Goal: Ask a question: Seek information or help from site administrators or community

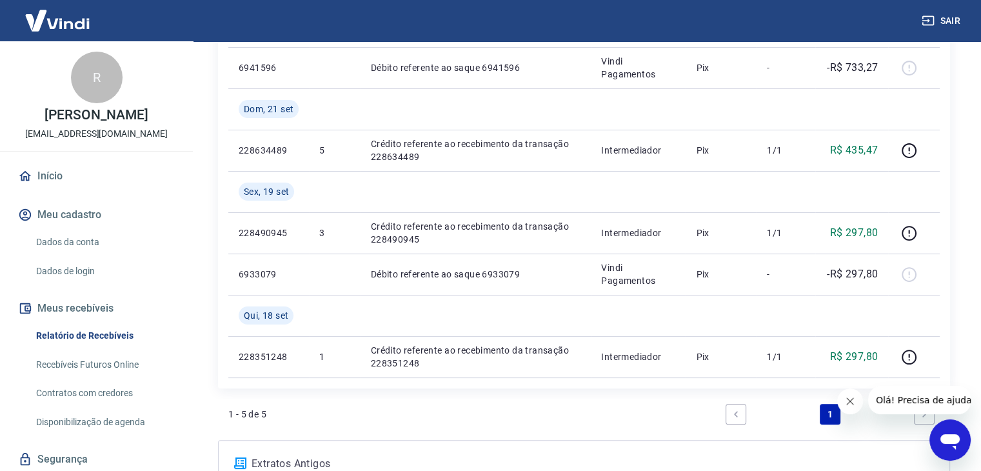
scroll to position [322, 0]
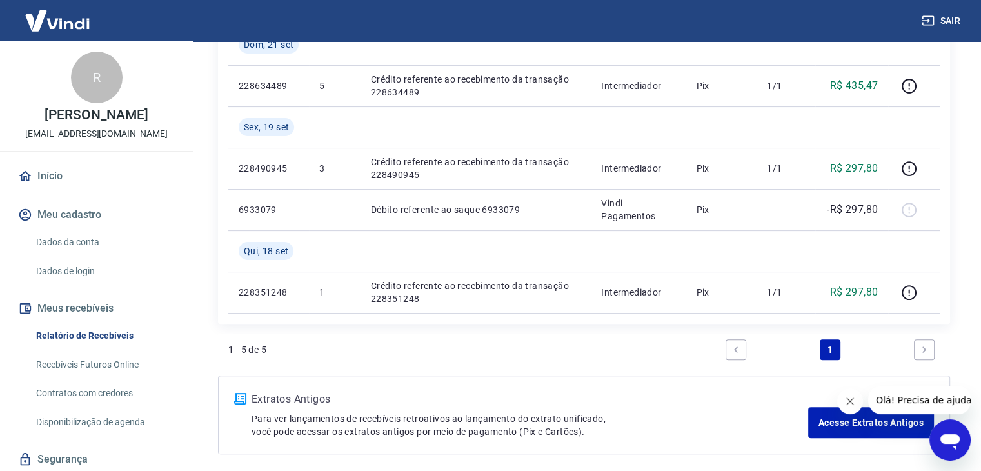
click at [945, 446] on icon "Abrir janela de mensagens" at bounding box center [949, 439] width 23 height 23
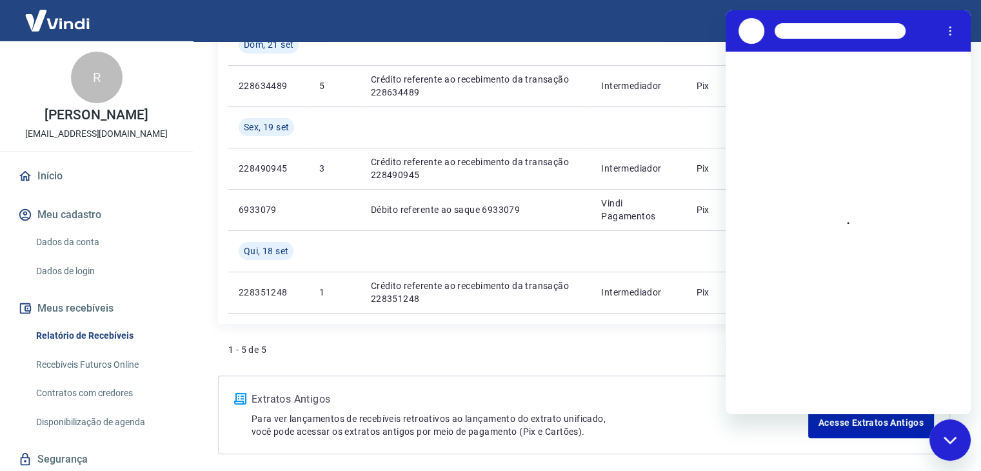
scroll to position [0, 0]
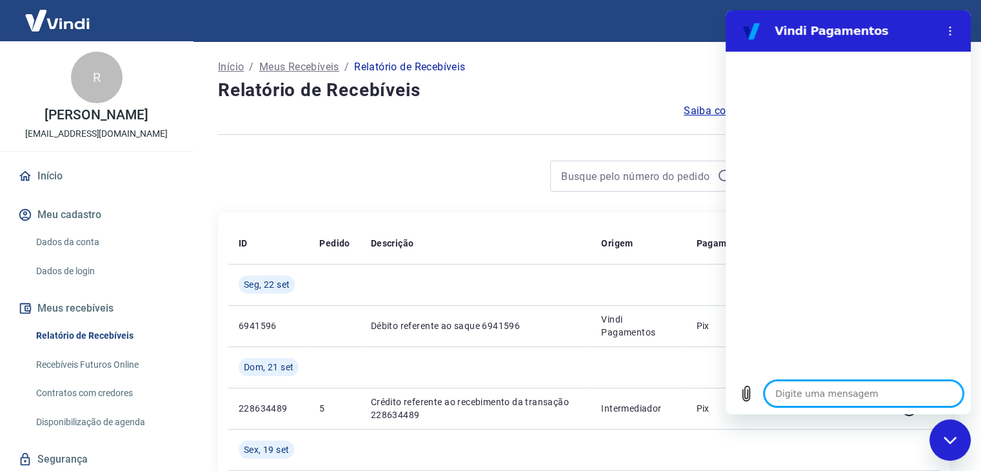
type textarea "O"
type textarea "x"
type textarea "Ol"
type textarea "x"
type textarea "Olá"
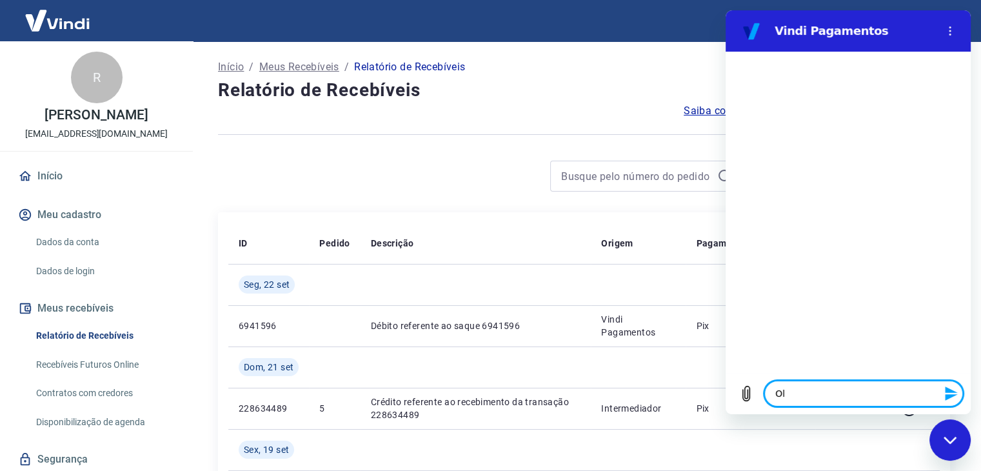
type textarea "x"
type textarea "Olá"
type textarea "x"
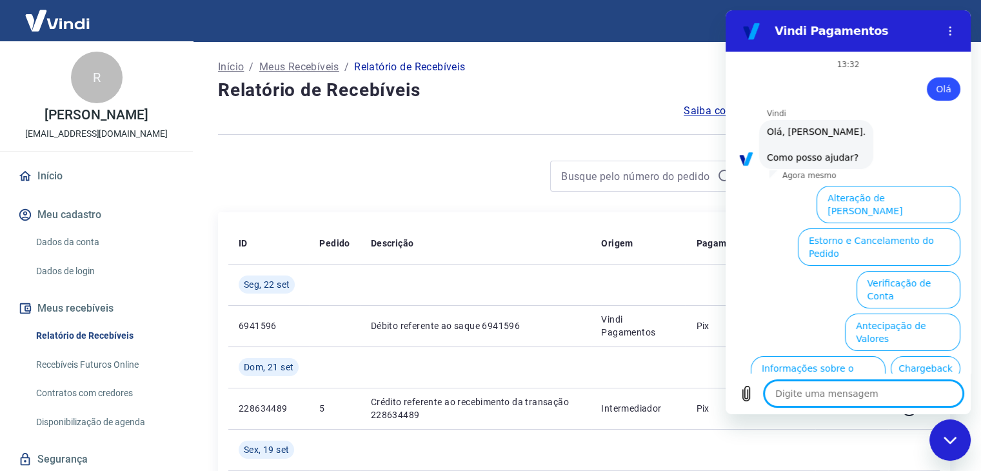
scroll to position [75, 0]
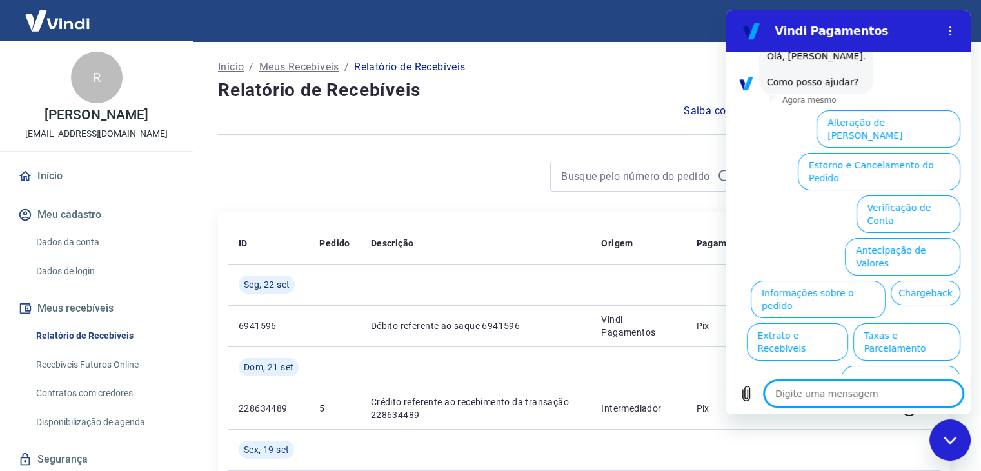
type textarea "a"
type textarea "x"
type textarea "at"
type textarea "x"
type textarea "ate"
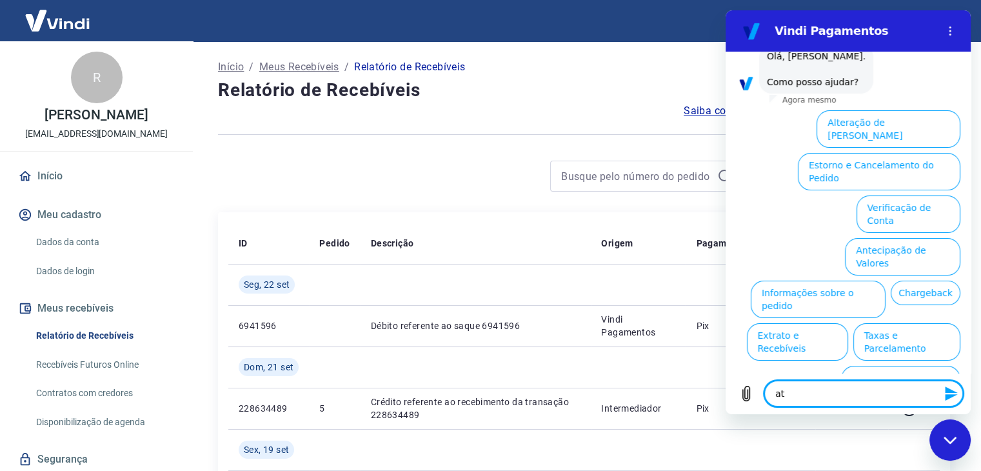
type textarea "x"
type textarea "aten"
type textarea "x"
type textarea "atend"
type textarea "x"
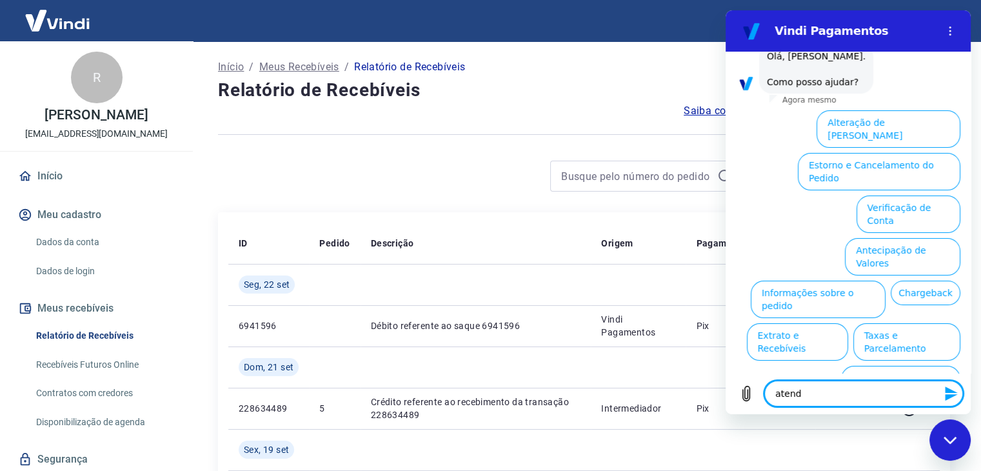
type textarea "atendi"
type textarea "x"
type textarea "atendim"
type textarea "x"
type textarea "atendime"
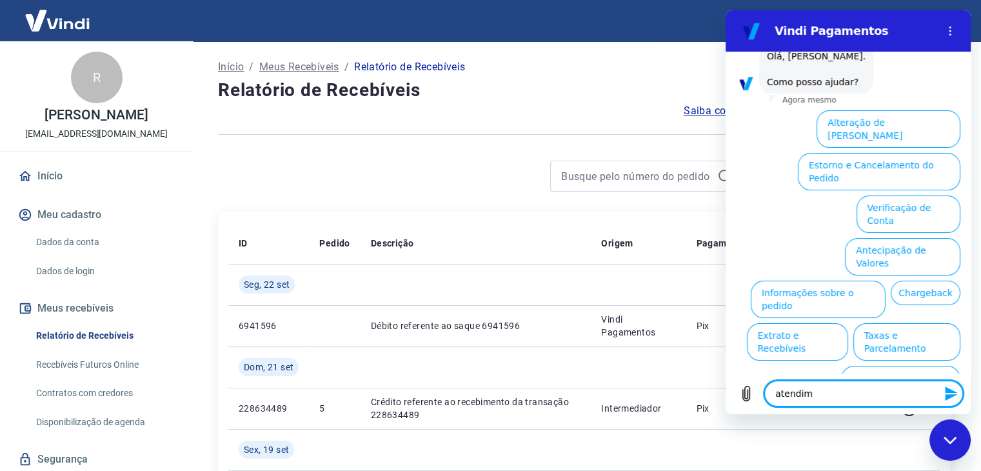
type textarea "x"
type textarea "atendimen"
type textarea "x"
type textarea "atendiment"
type textarea "x"
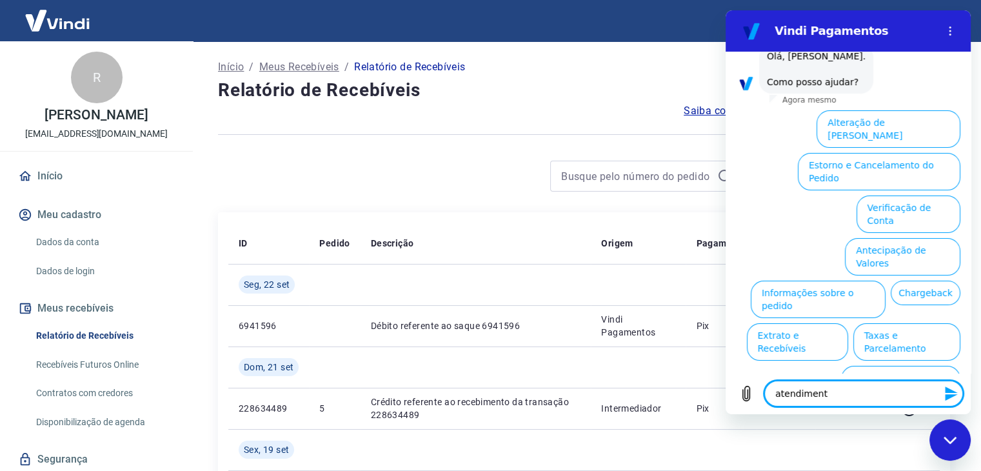
type textarea "atendimento"
type textarea "x"
type textarea "atendimento"
type textarea "x"
type textarea "atendimento h"
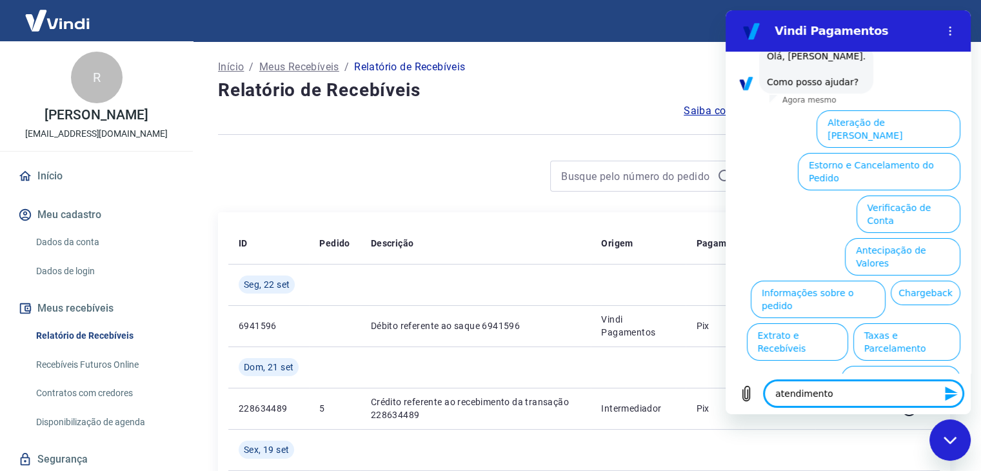
type textarea "x"
type textarea "atendimento hu"
type textarea "x"
type textarea "atendimento hum"
type textarea "x"
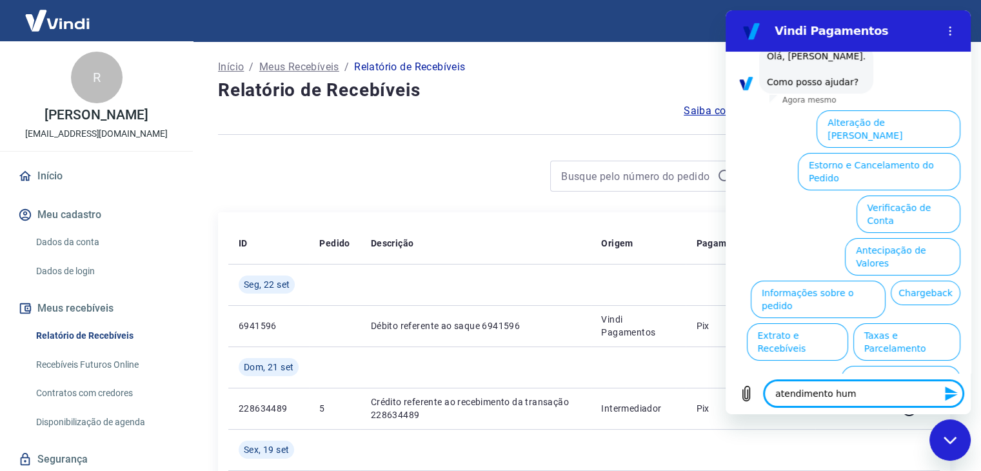
type textarea "atendimento huma"
type textarea "x"
type textarea "atendimento human"
type textarea "x"
type textarea "atendimento humano"
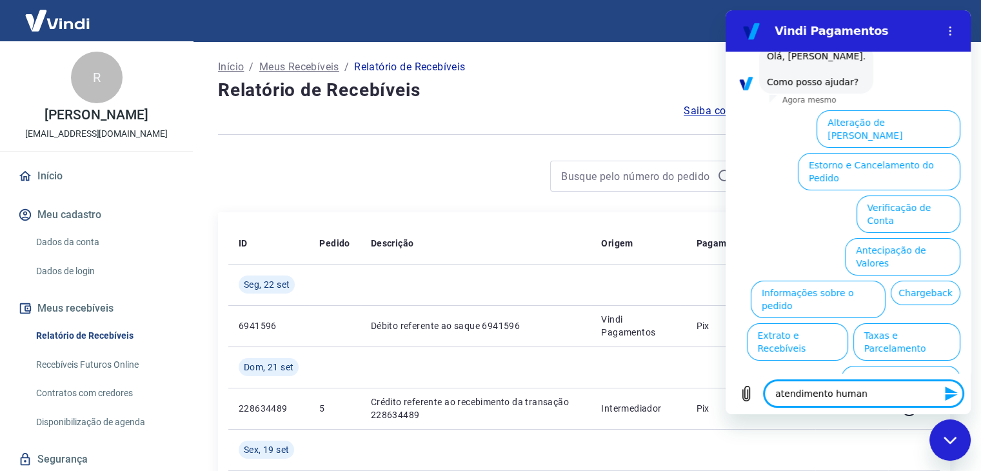
type textarea "x"
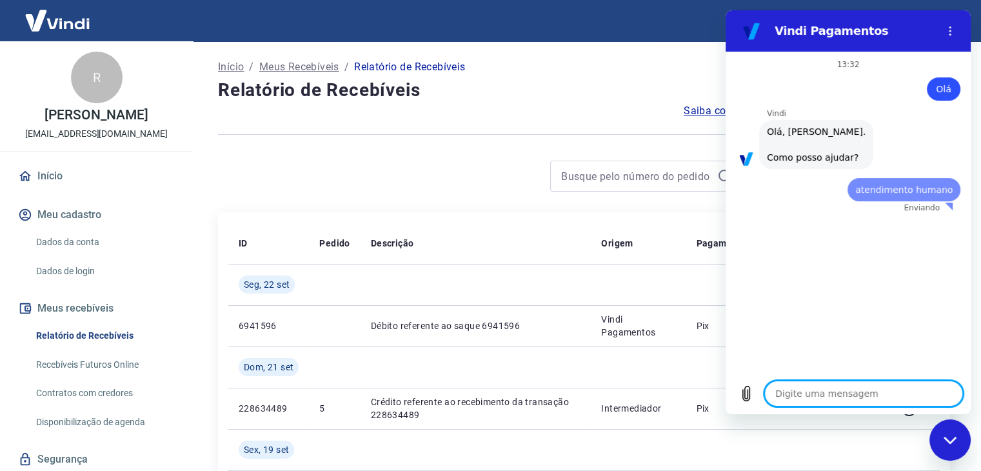
scroll to position [0, 0]
type textarea "x"
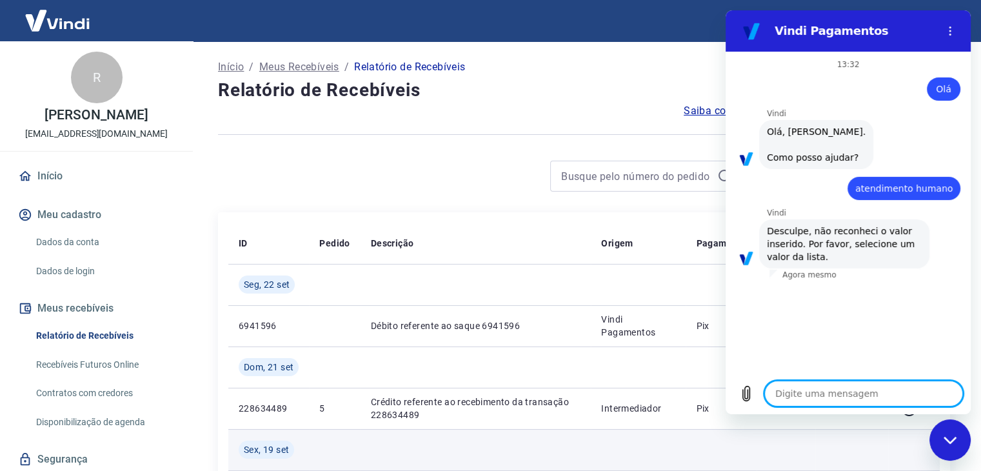
type textarea "f"
type textarea "x"
type textarea "fl"
type textarea "x"
type textarea "f"
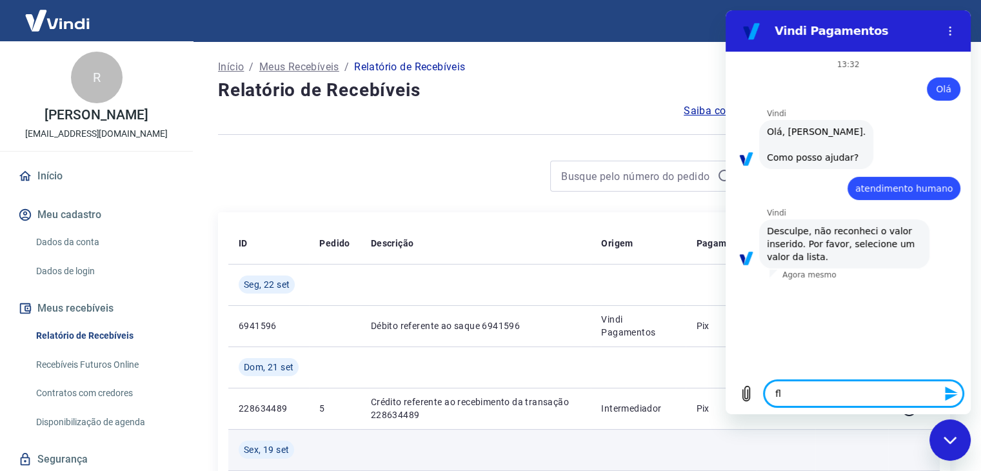
type textarea "x"
type textarea "fa"
type textarea "x"
type textarea "fal"
type textarea "x"
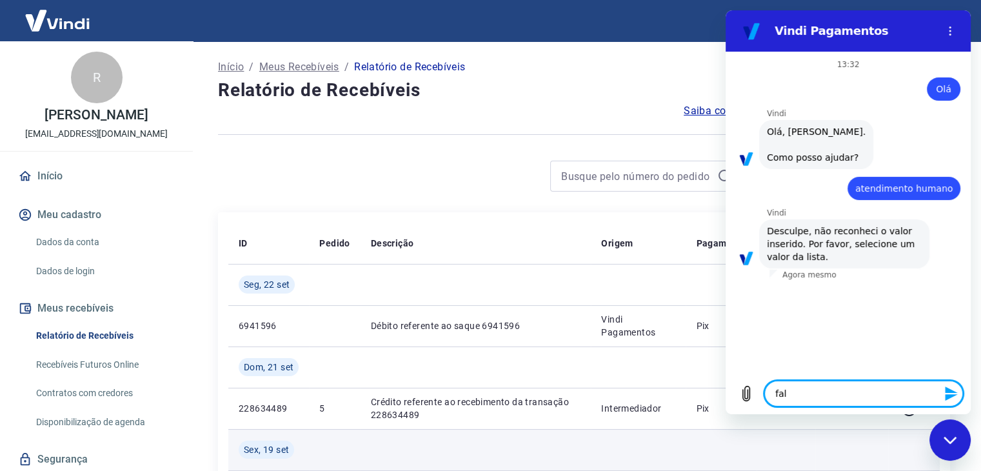
type textarea "fala"
type textarea "x"
type textarea "falar"
type textarea "x"
type textarea "falar"
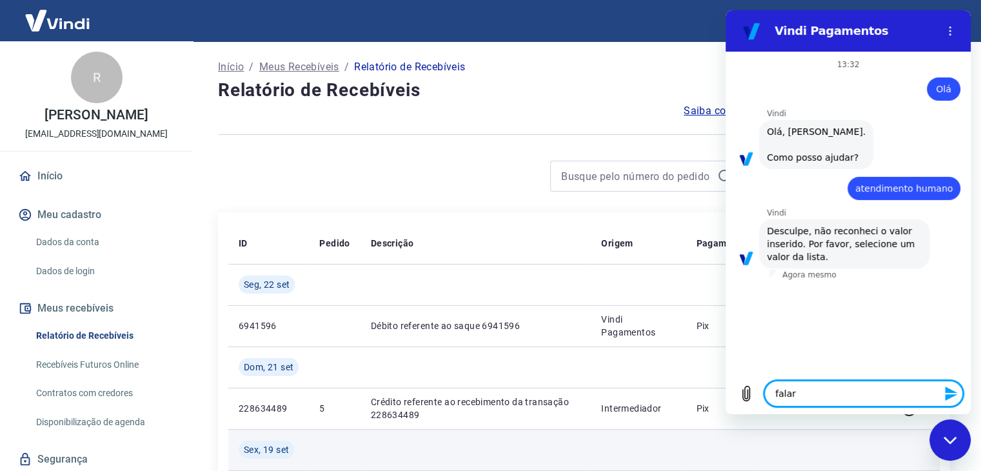
type textarea "x"
type textarea "falar c"
type textarea "x"
type textarea "falar cm"
type textarea "x"
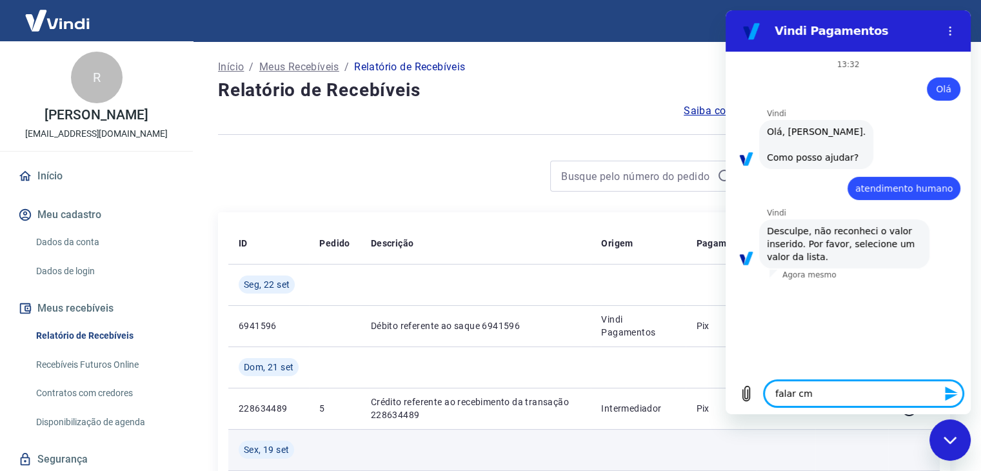
type textarea "falar c"
type textarea "x"
type textarea "falar co"
type textarea "x"
type textarea "falar com"
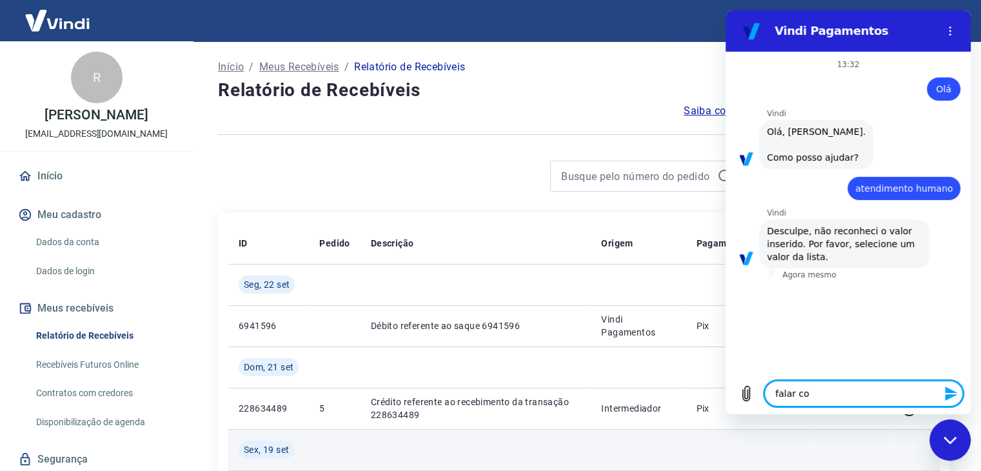
type textarea "x"
type textarea "falar com"
type textarea "x"
type textarea "falar com a"
type textarea "x"
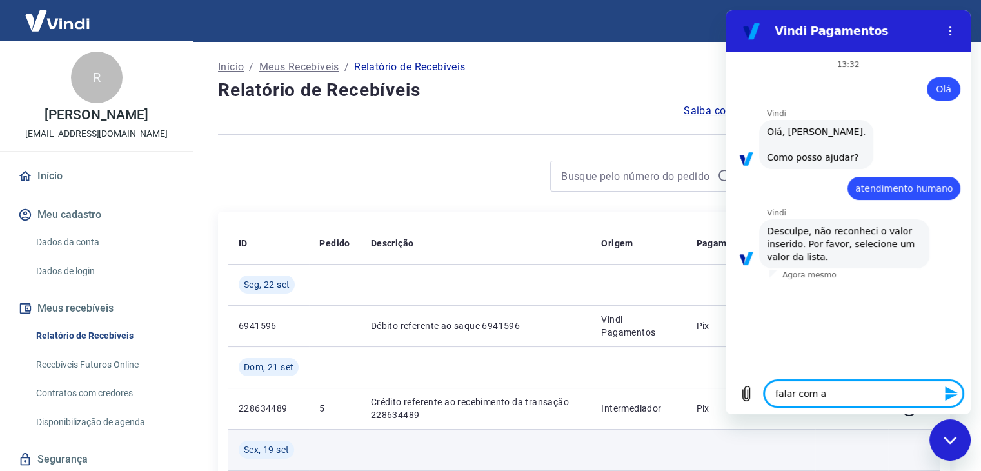
type textarea "falar com at"
type textarea "x"
type textarea "falar com ate"
type textarea "x"
type textarea "falar com [GEOGRAPHIC_DATA]"
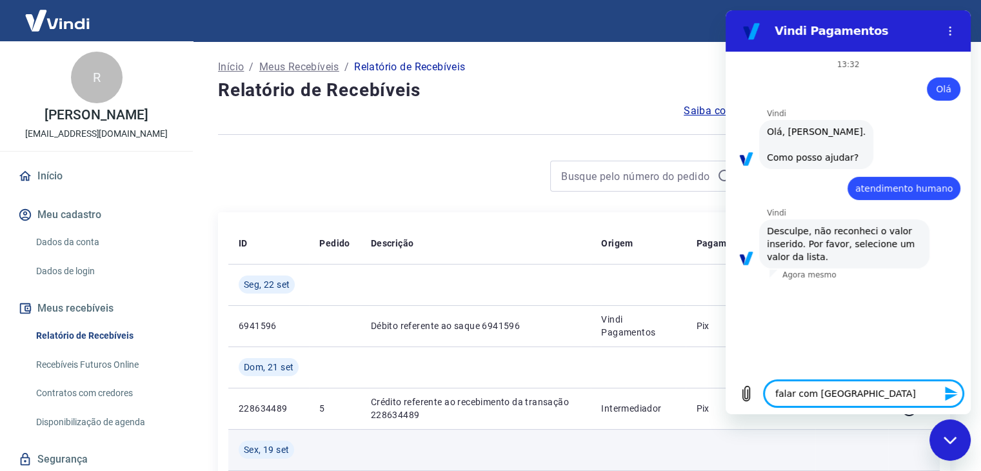
type textarea "x"
type textarea "falar com atend"
type textarea "x"
type textarea "falar com atende"
type textarea "x"
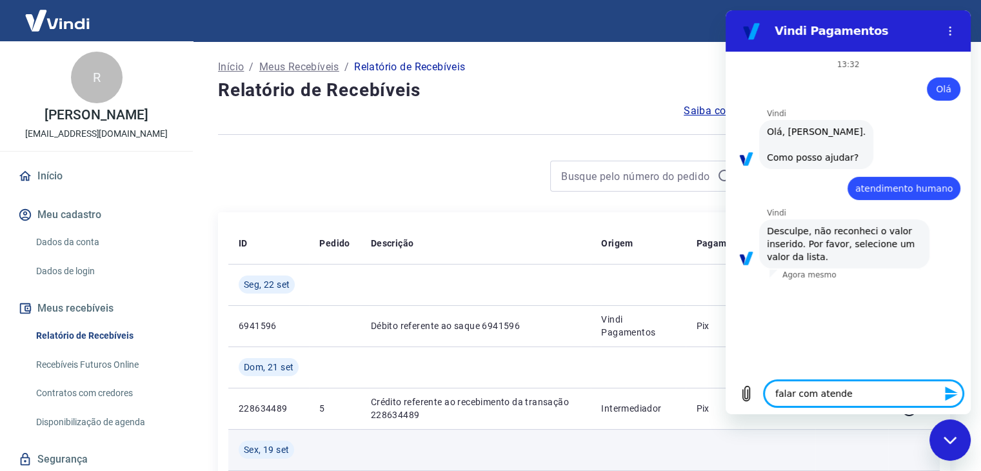
type textarea "falar com atenden"
type textarea "x"
type textarea "falar com atendent"
type textarea "x"
type textarea "falar com atendente"
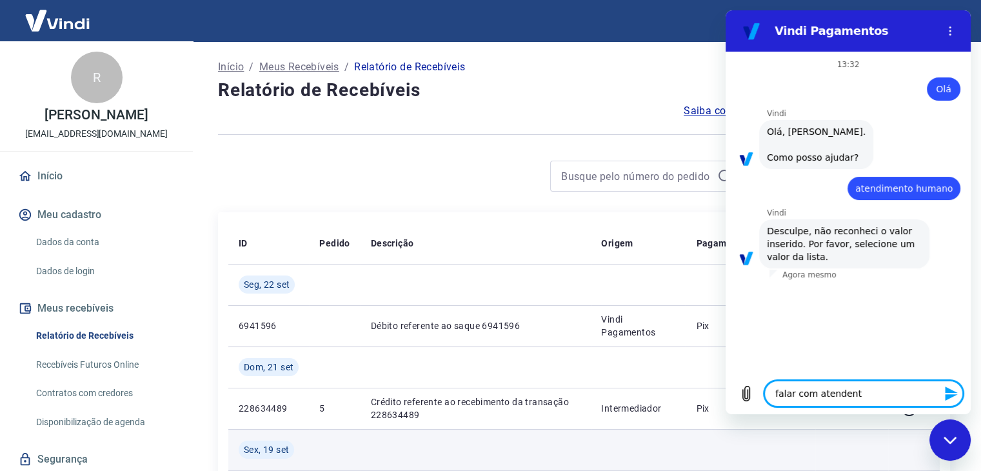
type textarea "x"
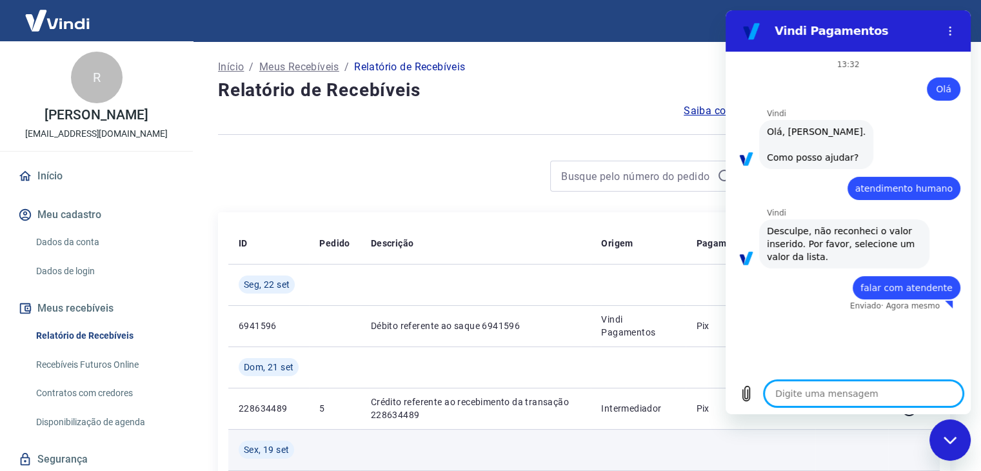
type textarea "x"
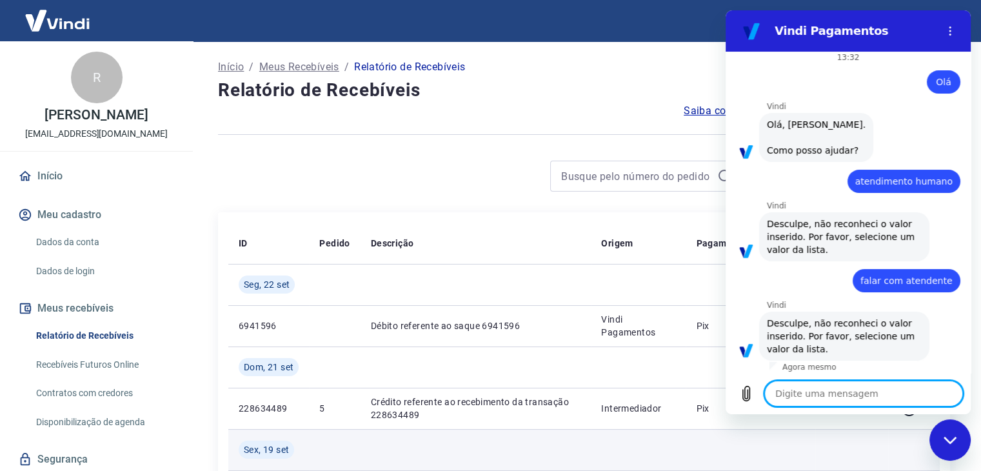
scroll to position [10, 0]
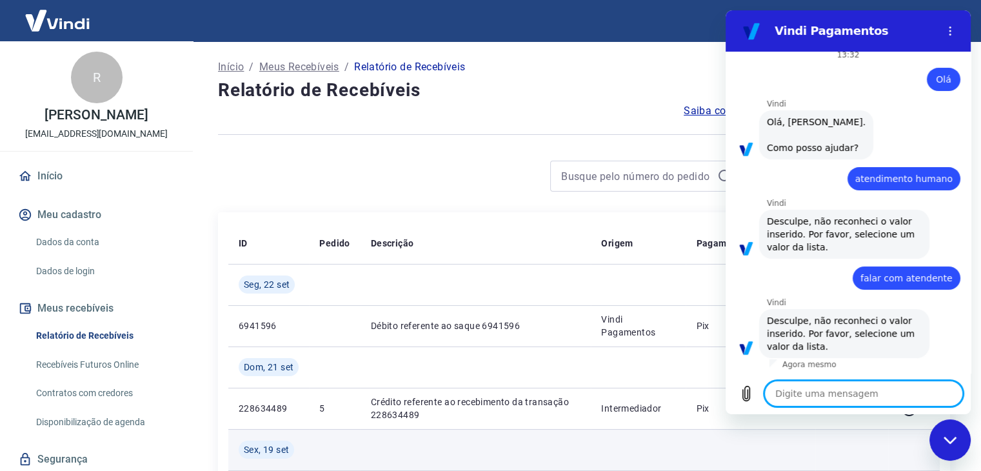
type textarea "a"
type textarea "x"
type textarea "at"
type textarea "x"
type textarea "ate"
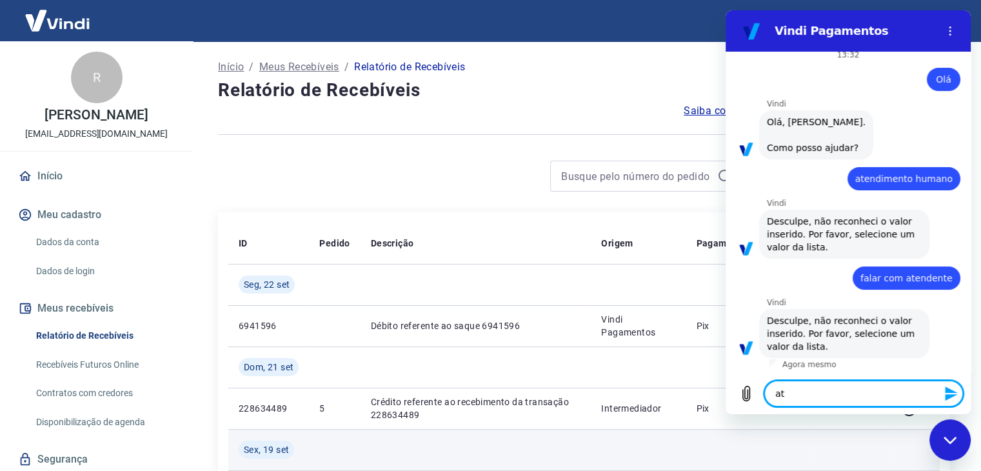
type textarea "x"
type textarea "aten"
type textarea "x"
type textarea "atend"
type textarea "x"
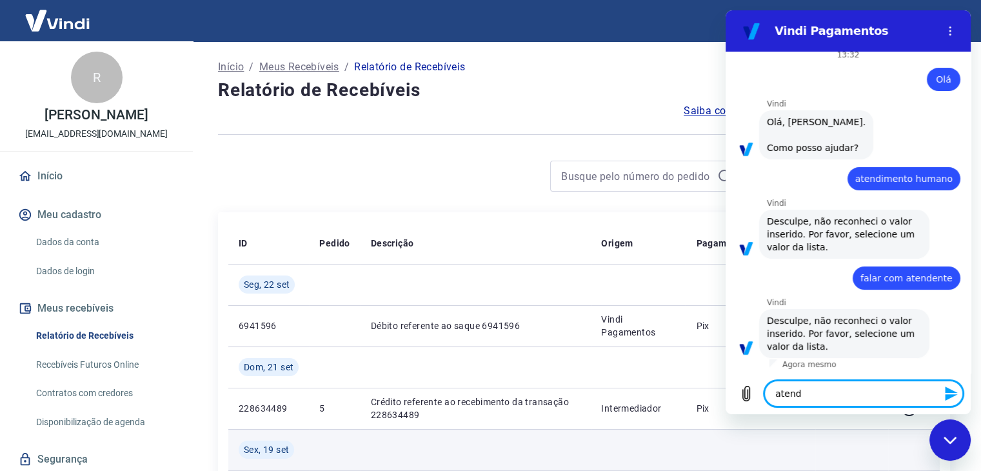
type textarea "atendi"
type textarea "x"
type textarea "atendim"
type textarea "x"
type textarea "atendime"
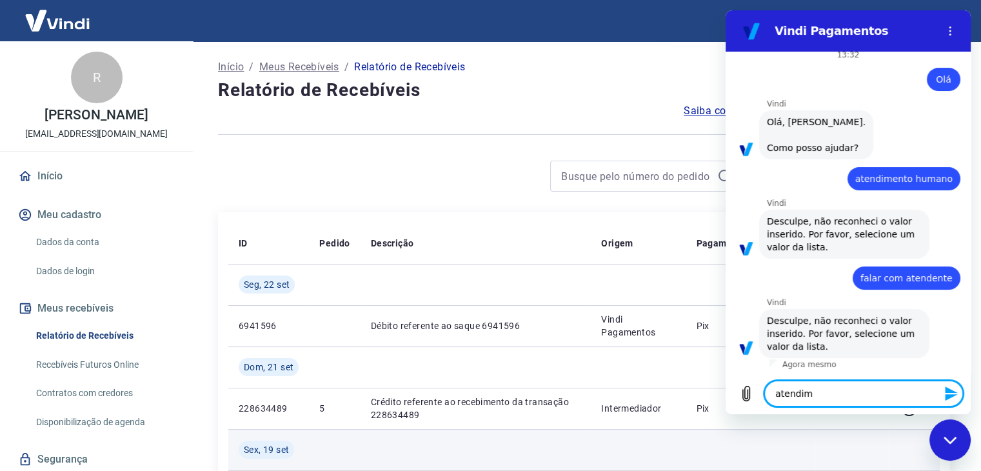
type textarea "x"
type textarea "atendimen"
type textarea "x"
type textarea "atendiment"
type textarea "x"
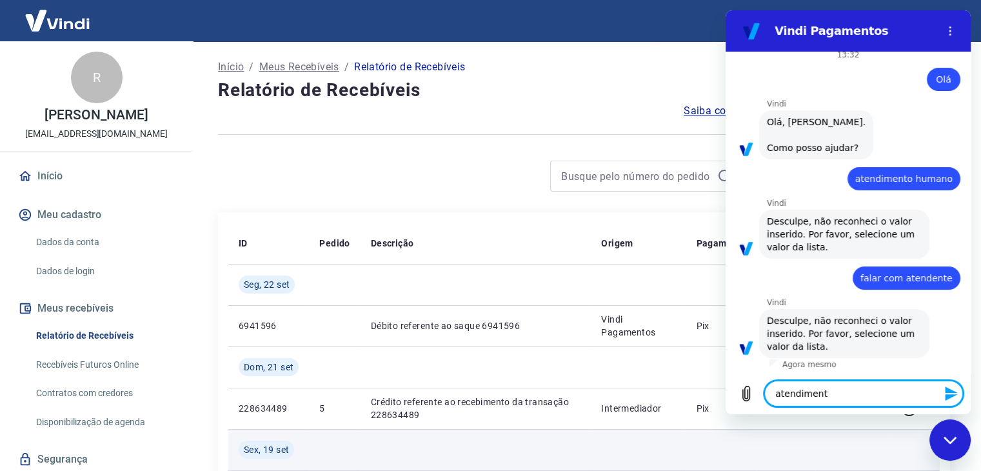
type textarea "atendimento"
type textarea "x"
type textarea "atendimento"
type textarea "x"
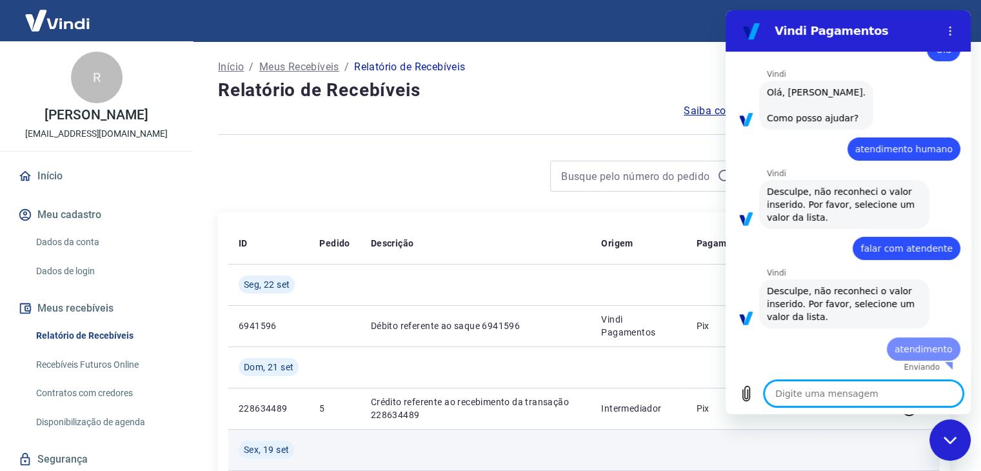
type textarea "x"
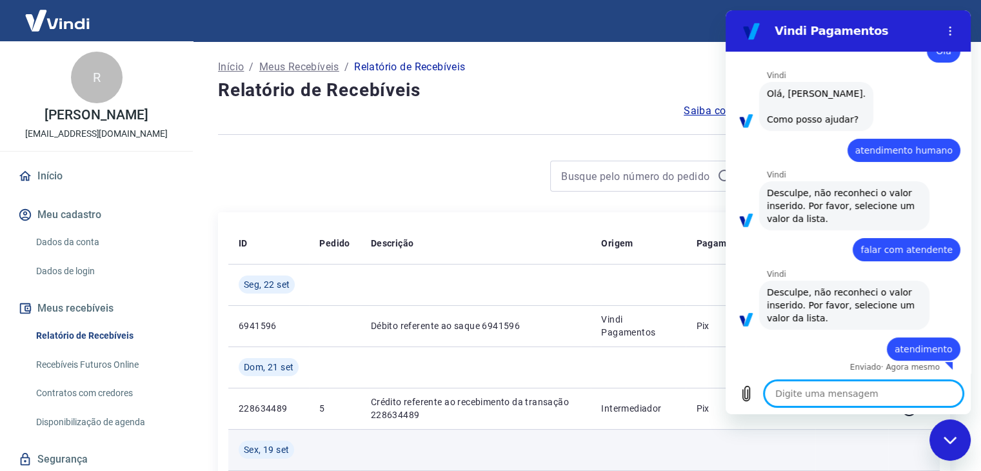
type textarea "f"
type textarea "x"
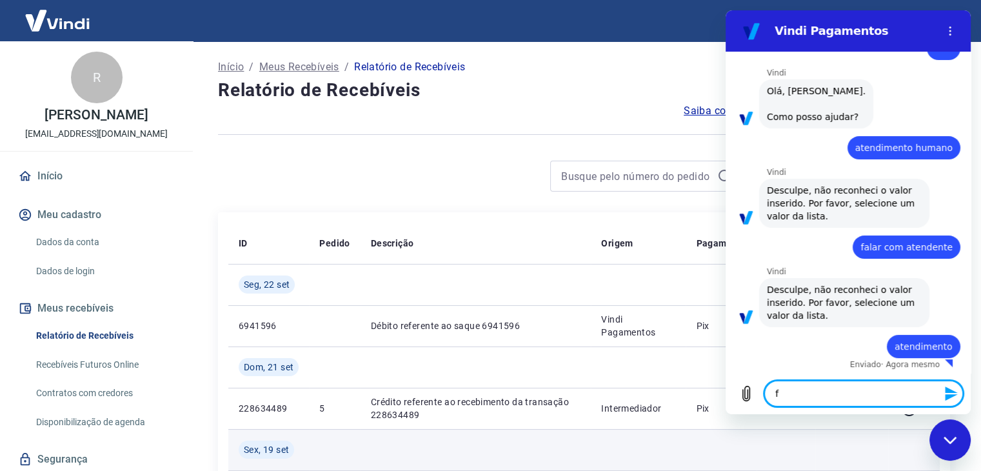
type textarea "fa"
type textarea "x"
type textarea "fal"
type textarea "x"
type textarea "fala"
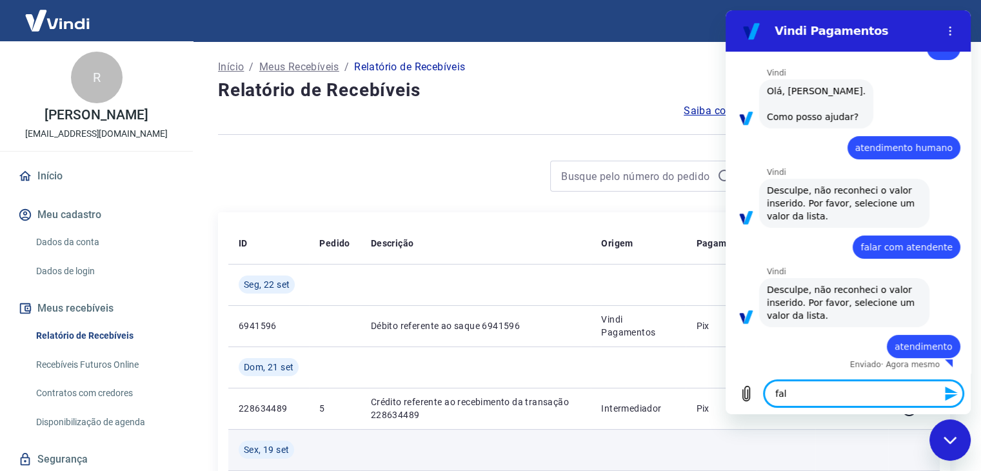
type textarea "x"
type textarea "falan"
type textarea "x"
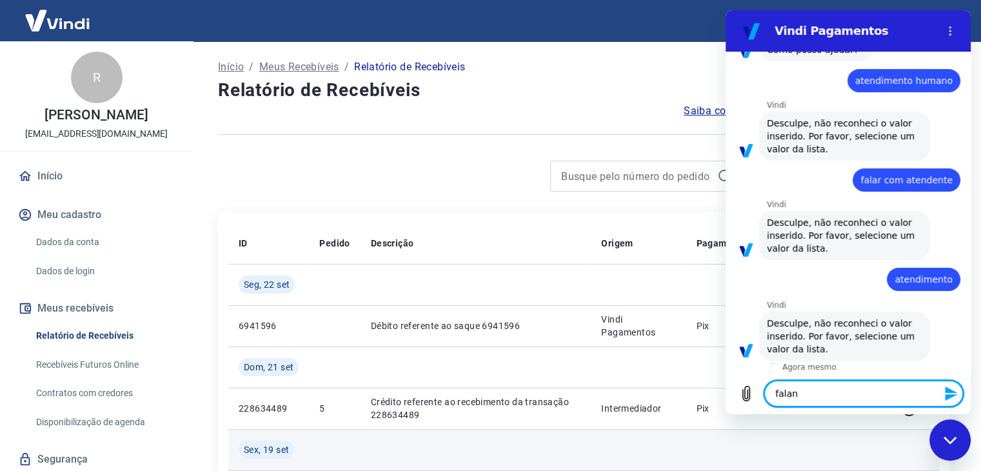
type textarea "[MEDICAL_DATA]"
type textarea "x"
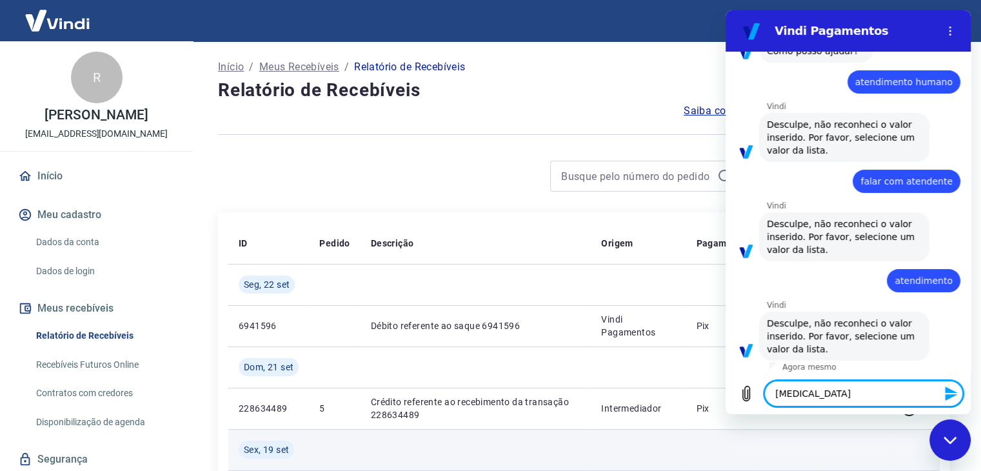
type textarea "falan"
type textarea "x"
type textarea "fala"
type textarea "x"
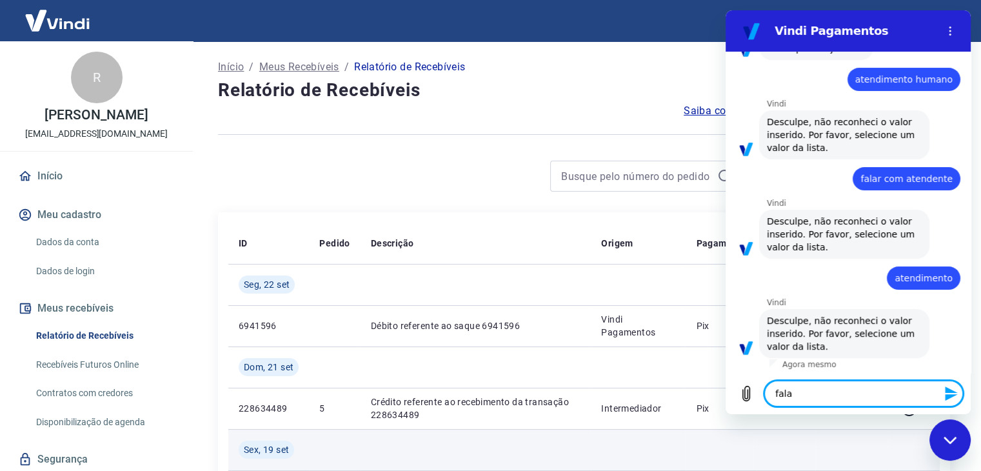
type textarea "falar"
type textarea "x"
type textarea "falar"
type textarea "x"
type textarea "falar c"
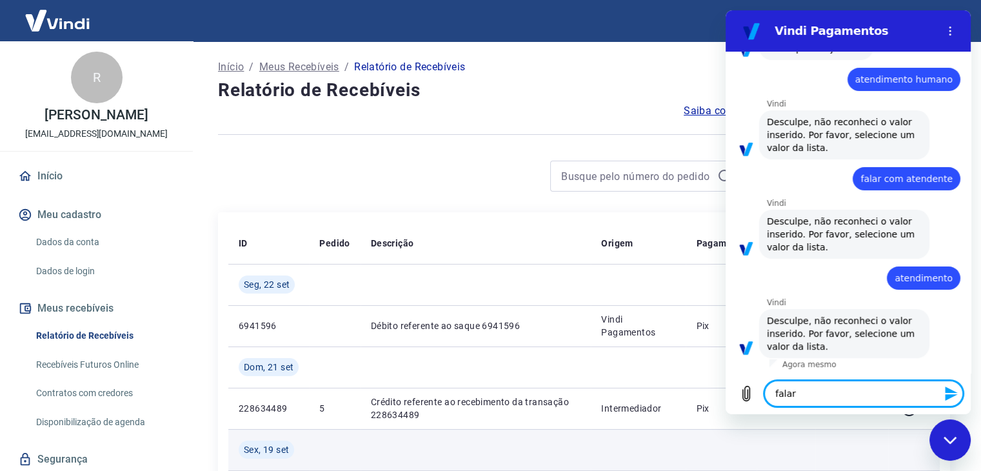
type textarea "x"
type textarea "falar co"
type textarea "x"
type textarea "falar com"
type textarea "x"
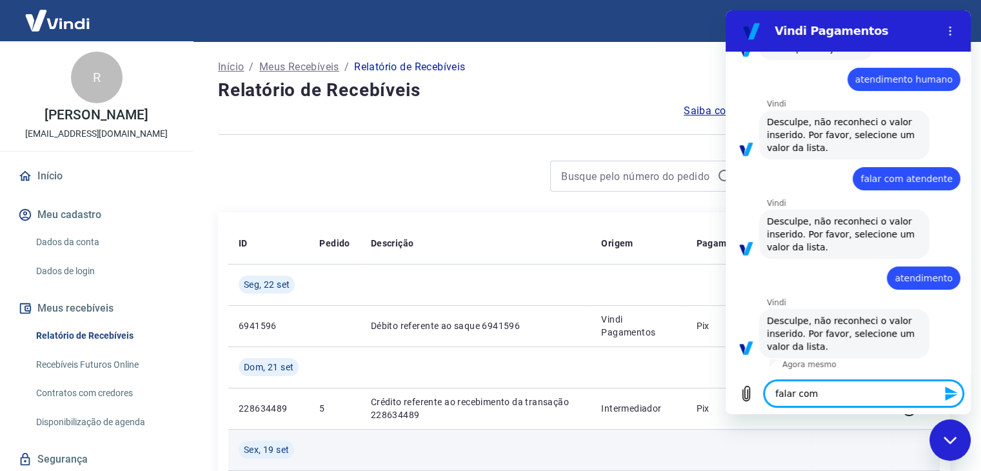
type textarea "falar com"
type textarea "x"
type textarea "falar com a"
type textarea "x"
type textarea "falar com at"
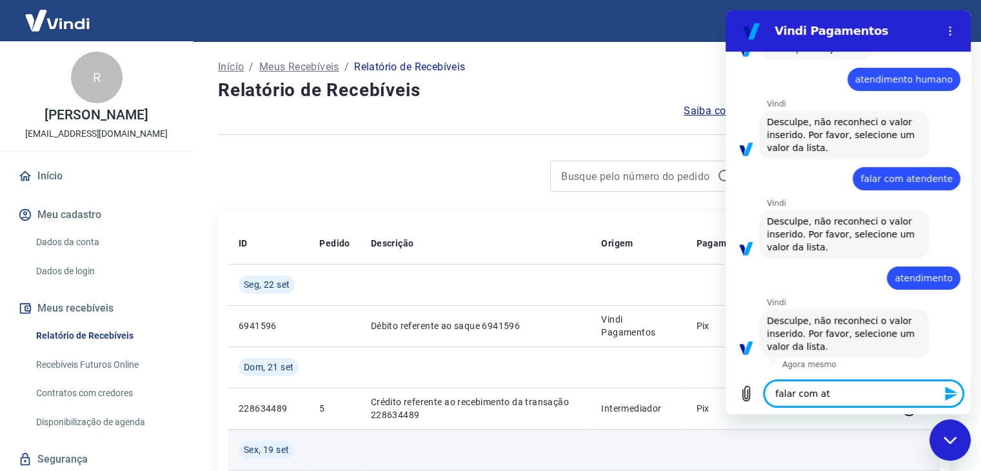
type textarea "x"
type textarea "falar com ate"
type textarea "x"
type textarea "falar com [GEOGRAPHIC_DATA]"
type textarea "x"
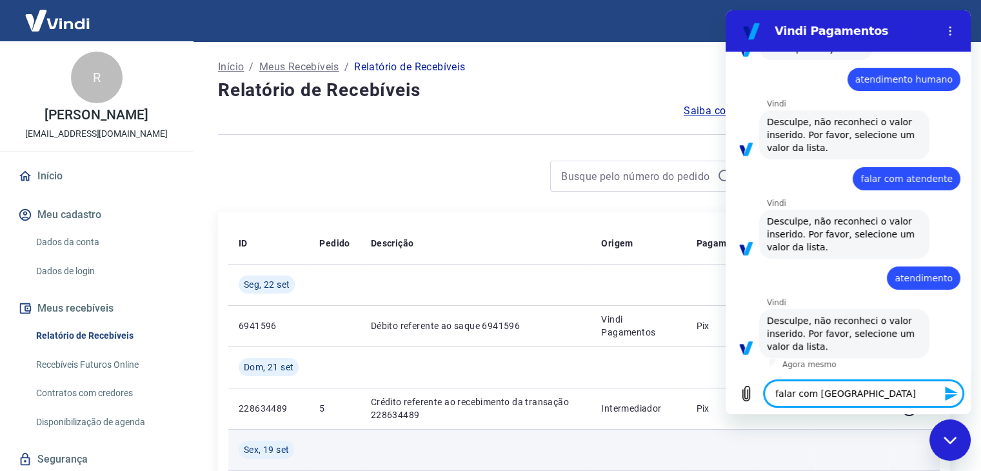
type textarea "falar com atend"
type textarea "x"
type textarea "falar com atende"
type textarea "x"
type textarea "falar com atenden"
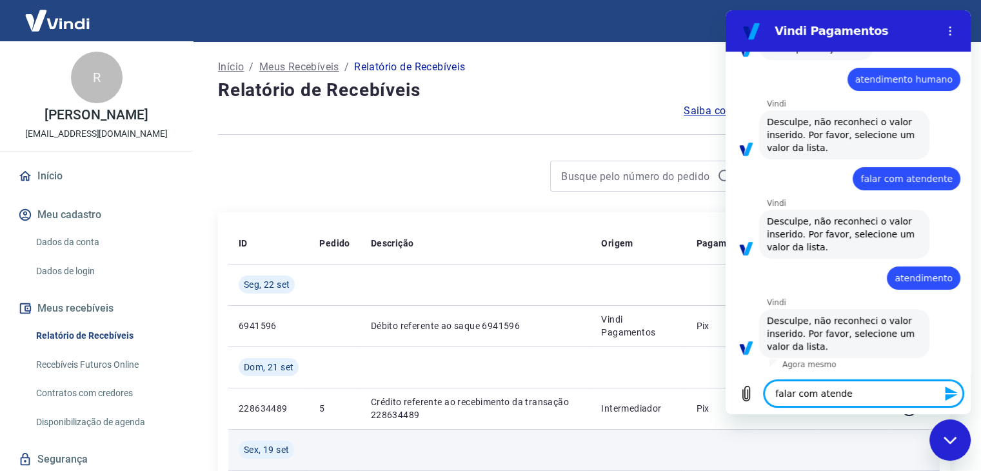
type textarea "x"
type textarea "falar com atendent"
type textarea "x"
type textarea "falar com atendente"
type textarea "x"
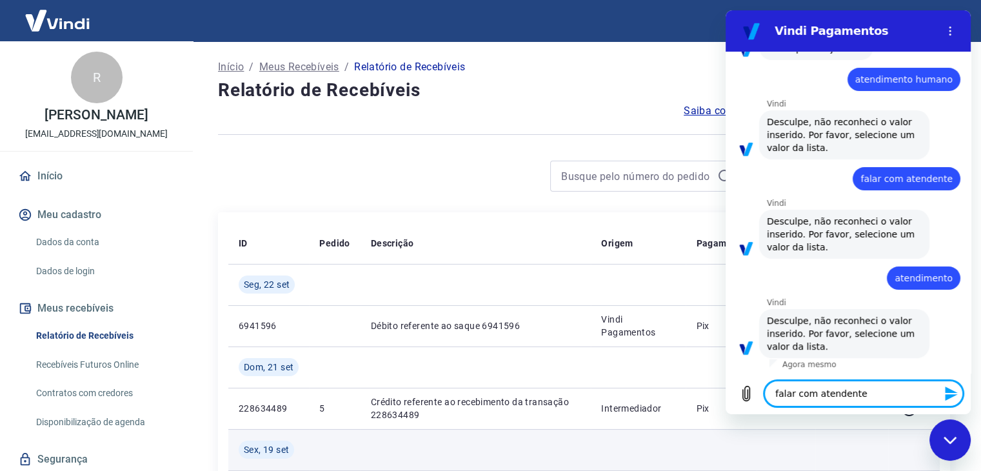
type textarea "falar com atendente"
type textarea "x"
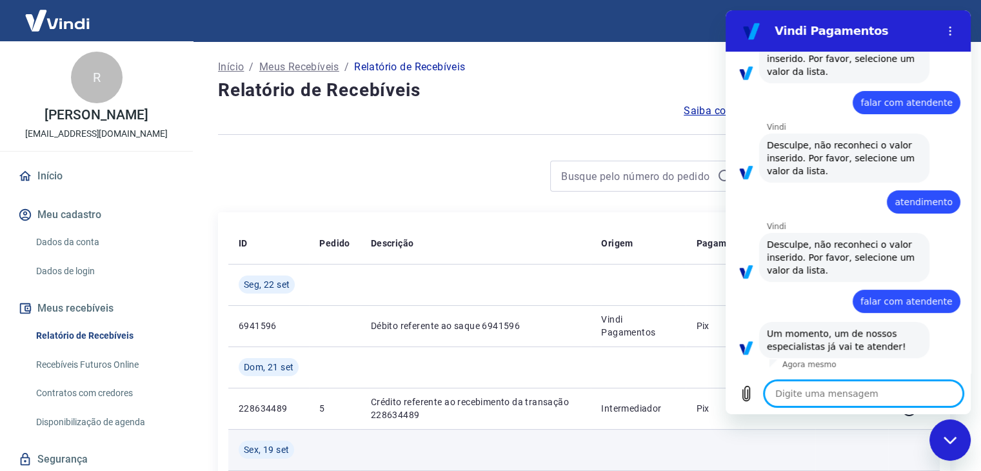
type textarea "x"
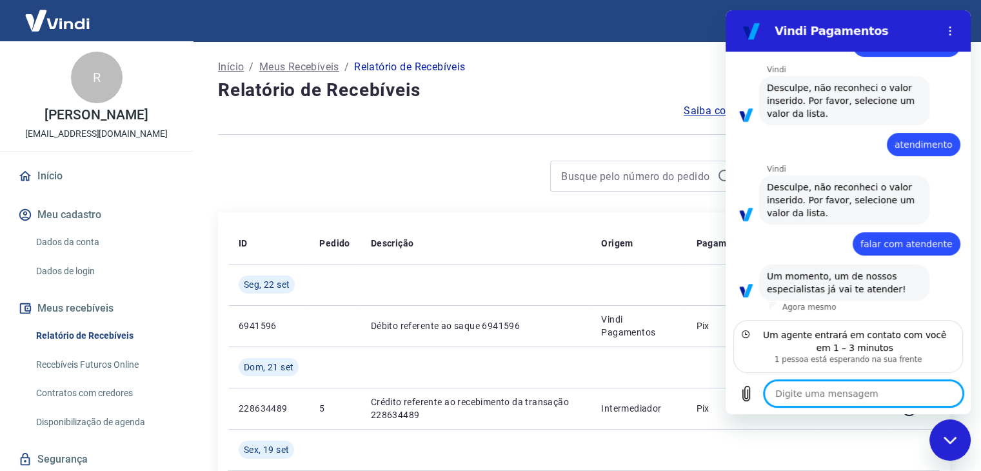
click at [104, 255] on link "Dados da conta" at bounding box center [104, 242] width 146 height 26
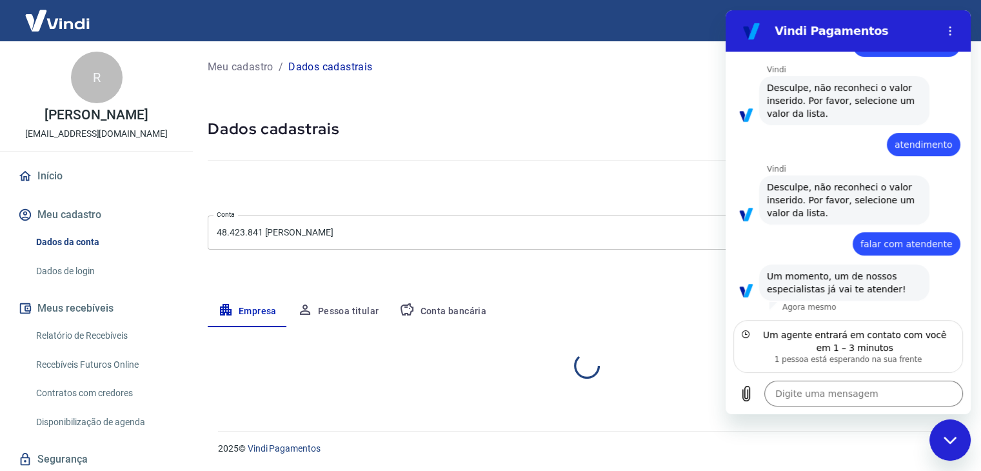
select select "SP"
select select "business"
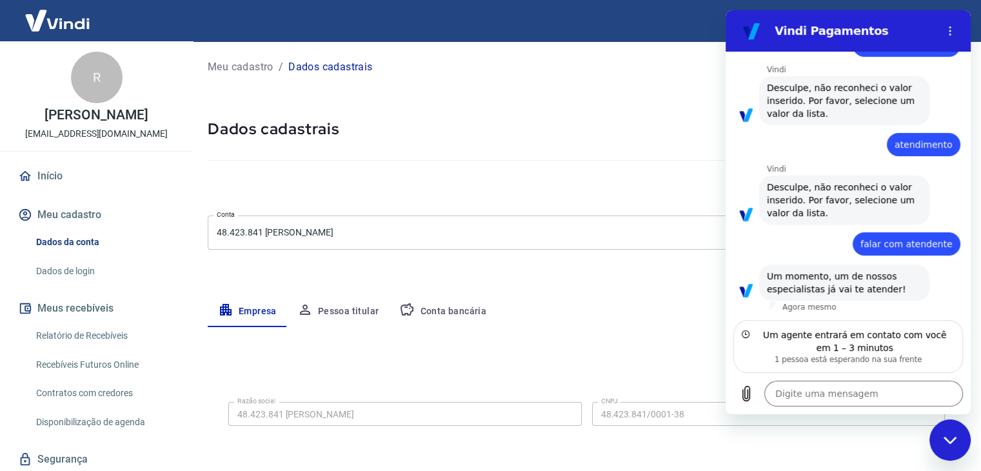
click at [454, 303] on button "Conta bancária" at bounding box center [443, 311] width 108 height 31
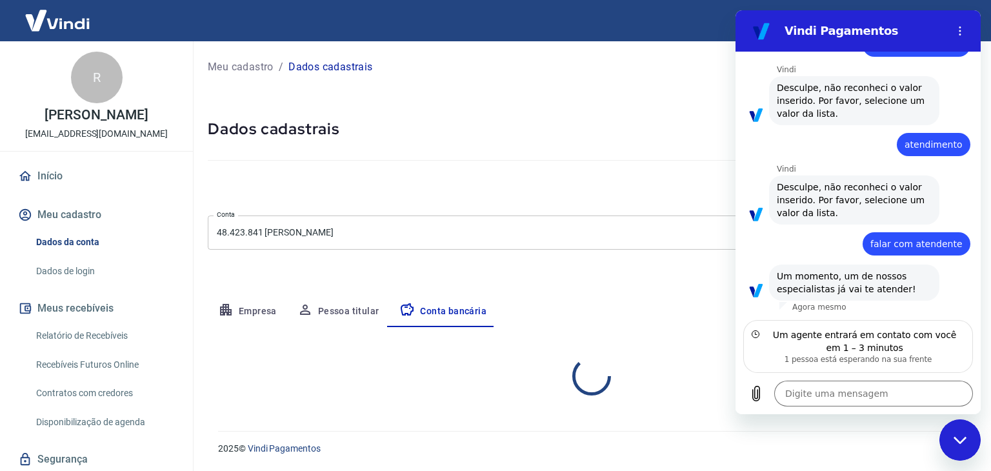
select select "1"
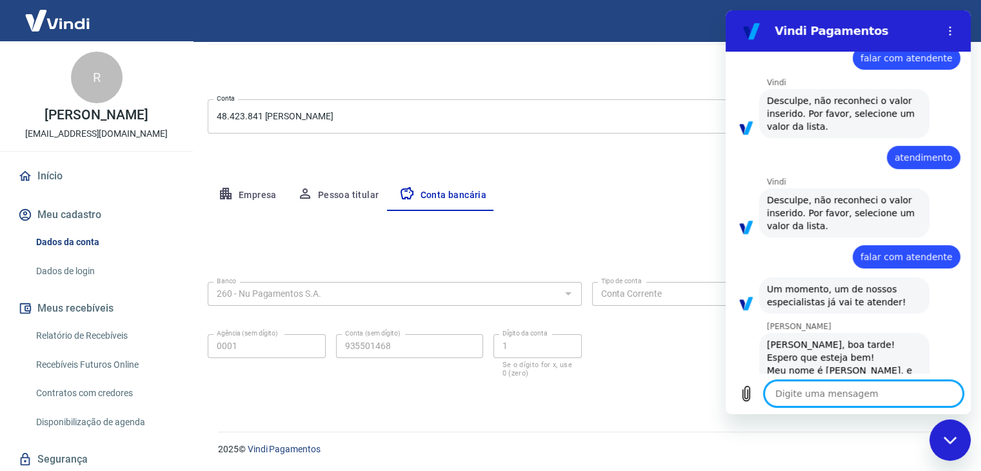
scroll to position [266, 0]
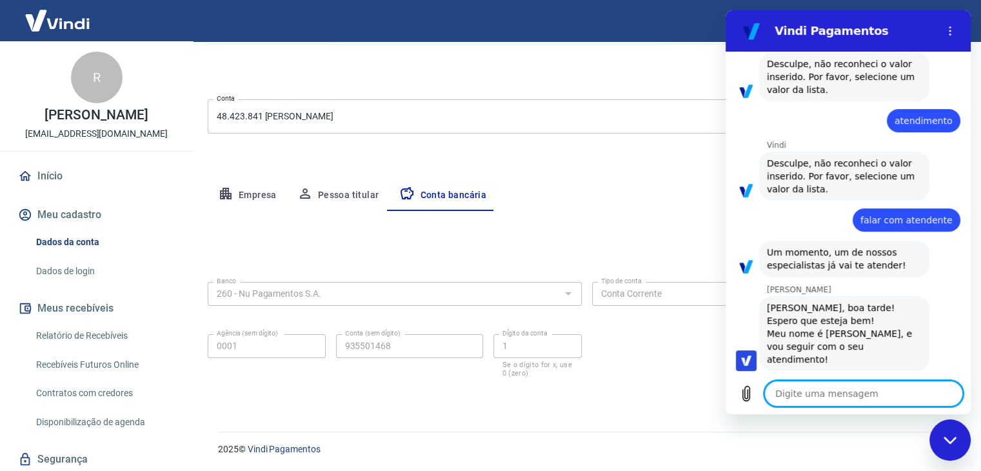
type textarea "x"
click at [867, 397] on textarea at bounding box center [863, 393] width 199 height 26
click at [867, 393] on textarea at bounding box center [863, 393] width 199 height 26
type textarea "B"
type textarea "x"
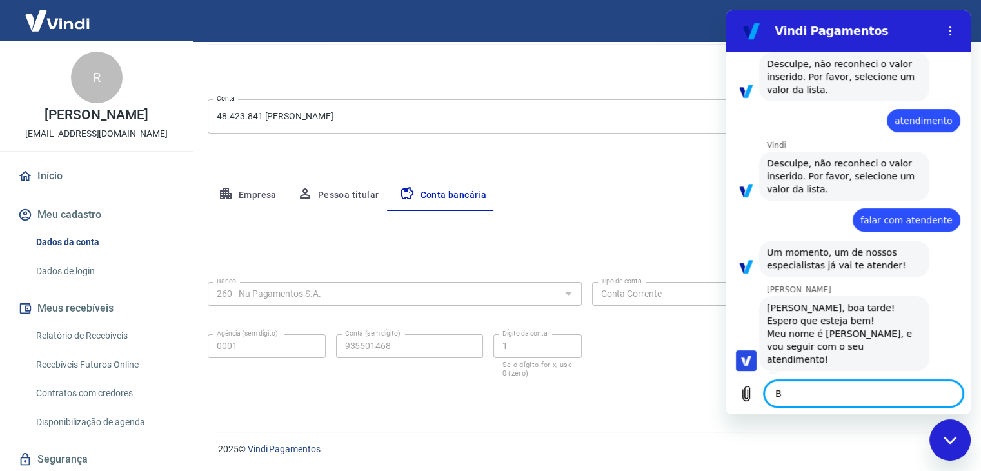
type textarea "Bo"
type textarea "x"
type textarea "Boa"
type textarea "x"
type textarea "Boa"
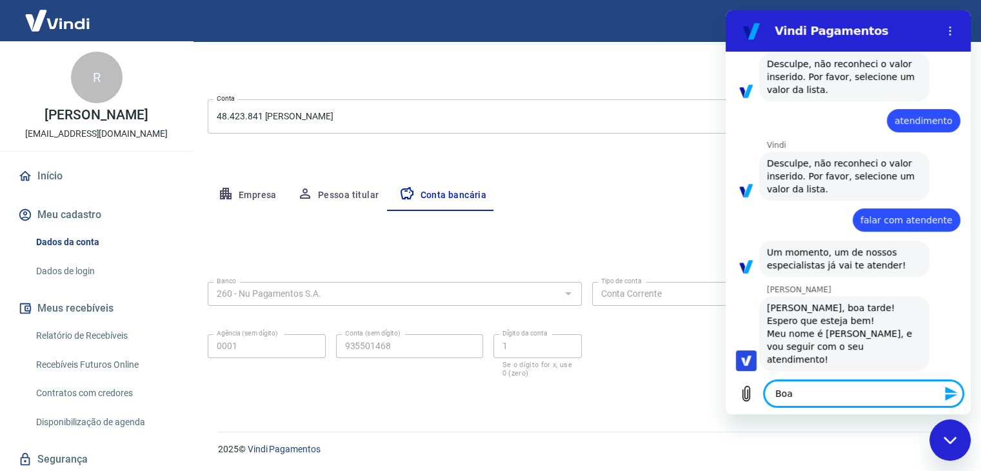
type textarea "x"
type textarea "Boa t"
type textarea "x"
type textarea "Boa ta"
type textarea "x"
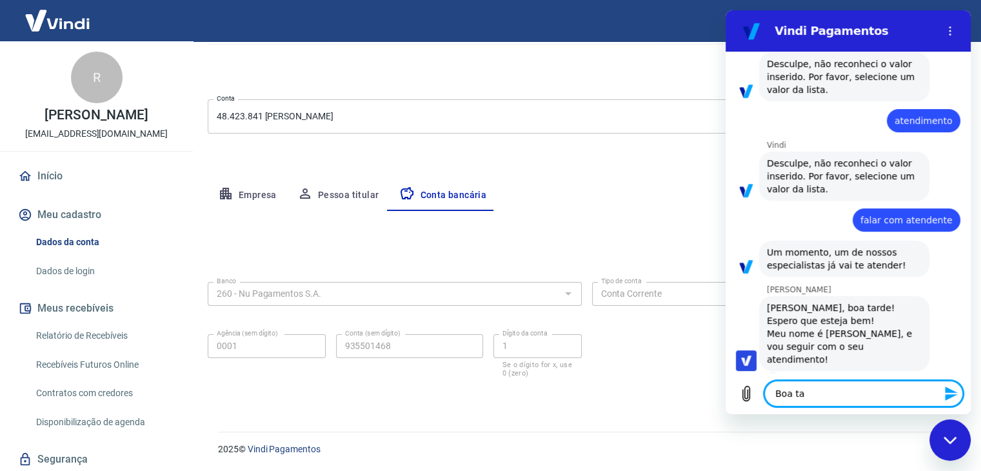
type textarea "Boa tar"
type textarea "x"
type textarea "Boa tard"
type textarea "x"
type textarea "Boa tarde"
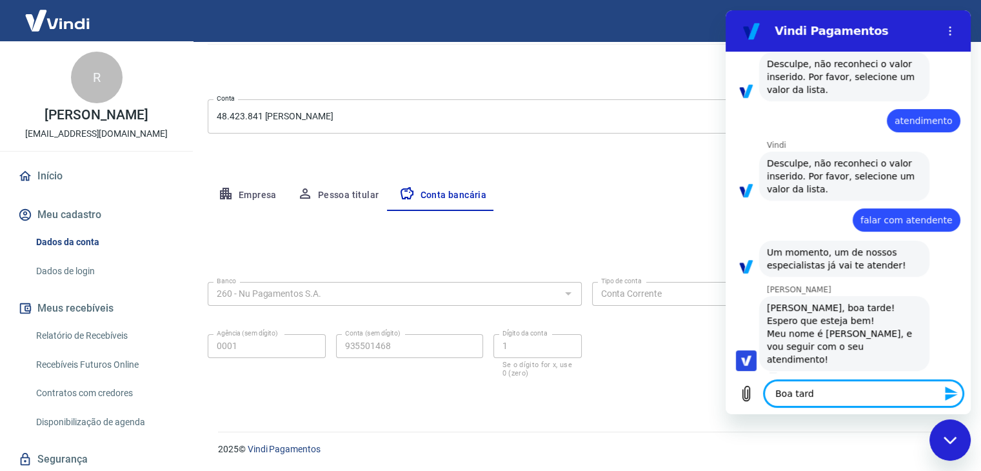
type textarea "x"
type textarea "Boa tarde,"
type textarea "x"
type textarea "Boa tarde,"
type textarea "x"
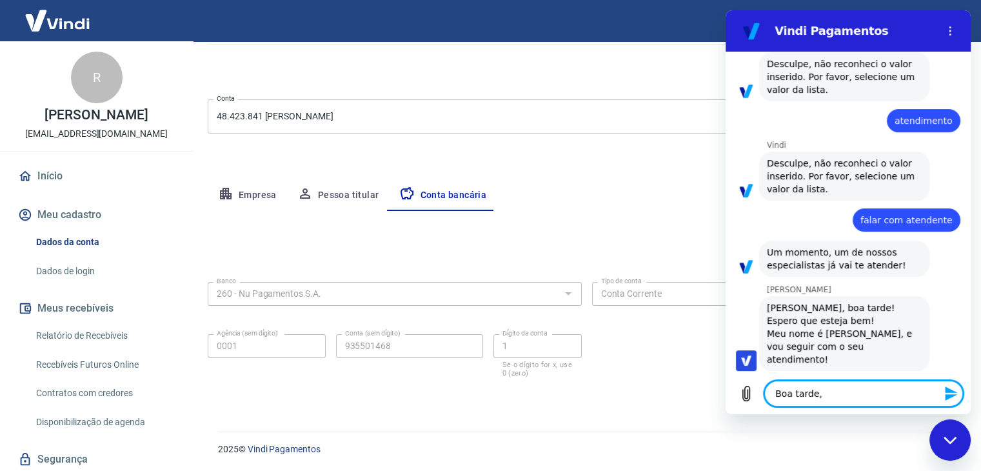
type textarea "Boa tarde, N"
type textarea "x"
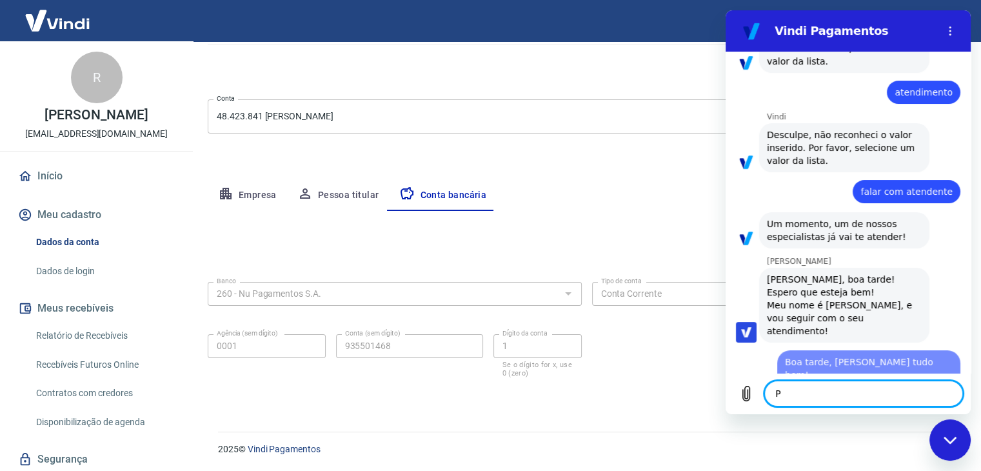
scroll to position [297, 0]
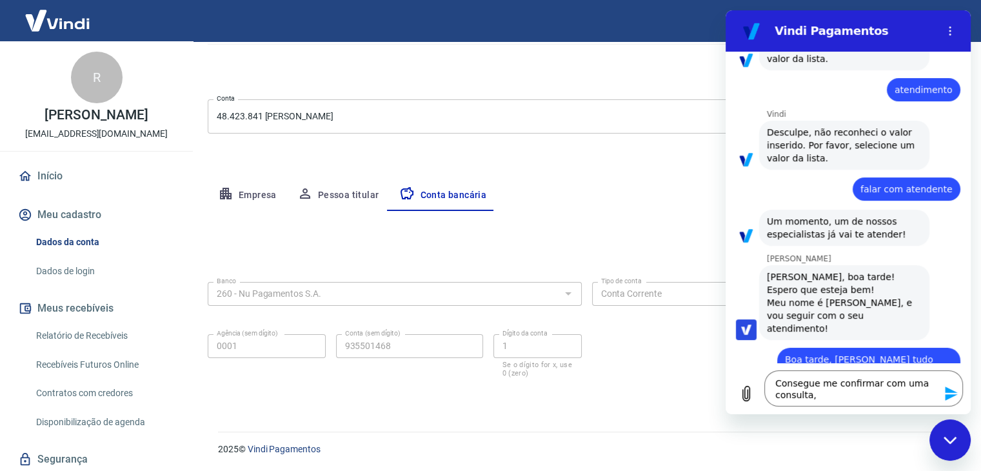
click at [107, 349] on link "Relatório de Recebíveis" at bounding box center [104, 335] width 146 height 26
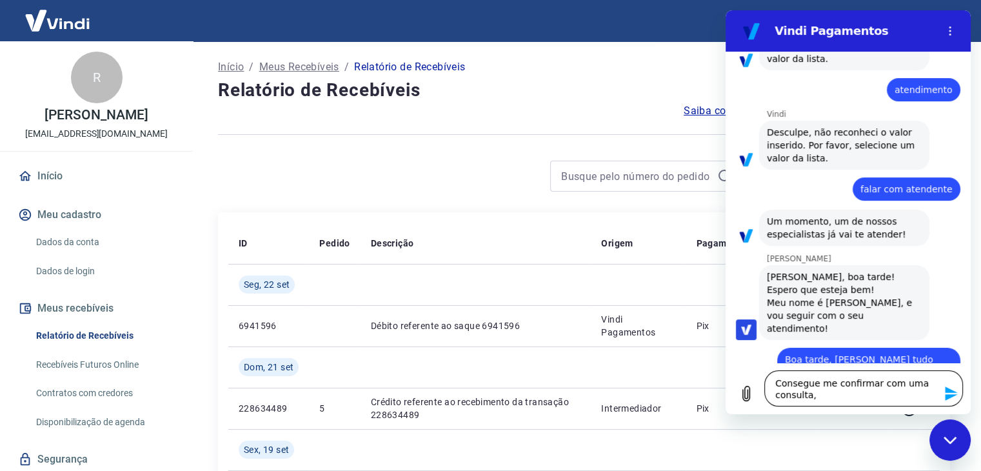
click at [840, 396] on textarea "Consegue me confirmar com uma consulta," at bounding box center [863, 388] width 199 height 36
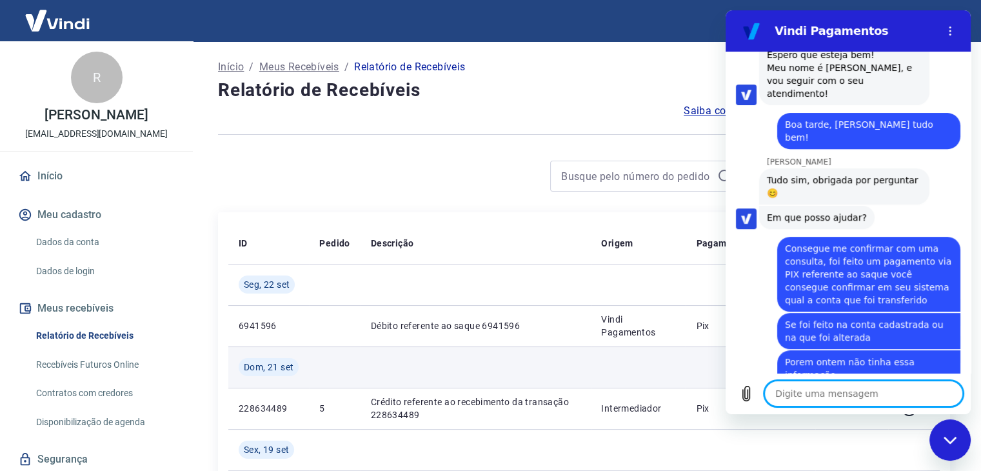
scroll to position [535, 0]
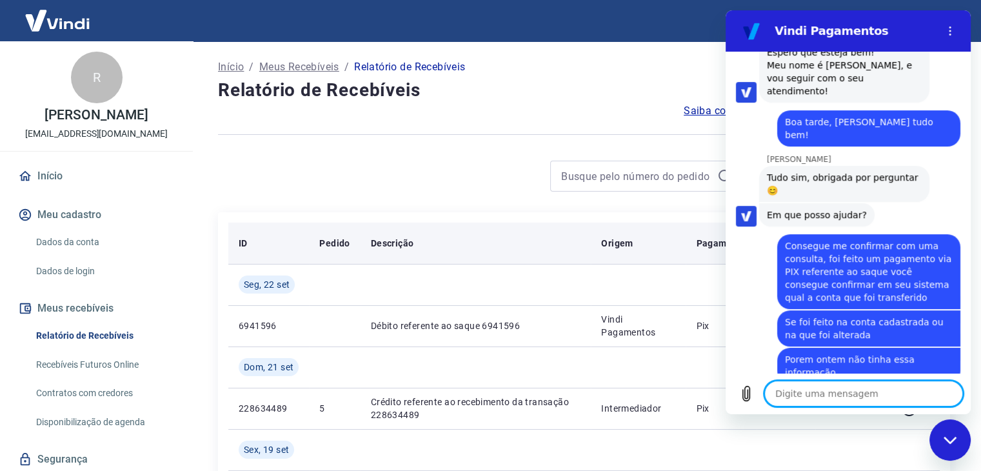
click at [555, 229] on th "Descrição" at bounding box center [475, 242] width 231 height 41
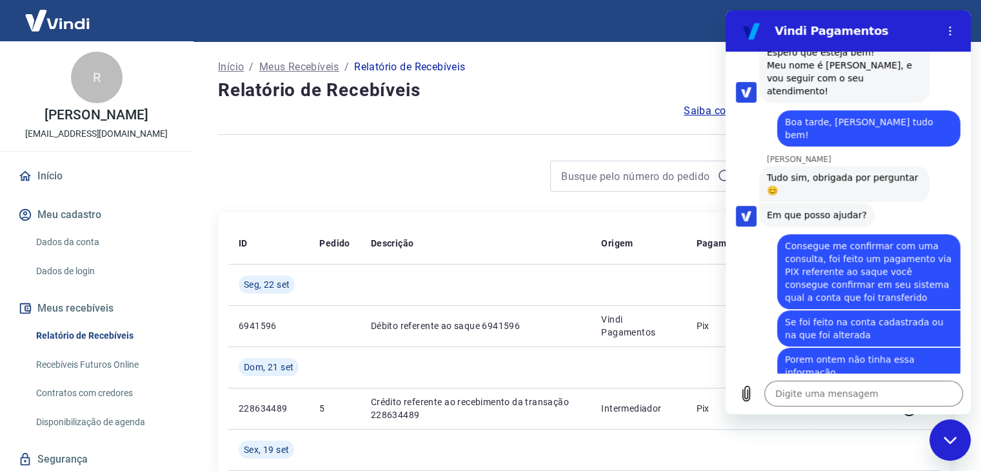
scroll to position [577, 0]
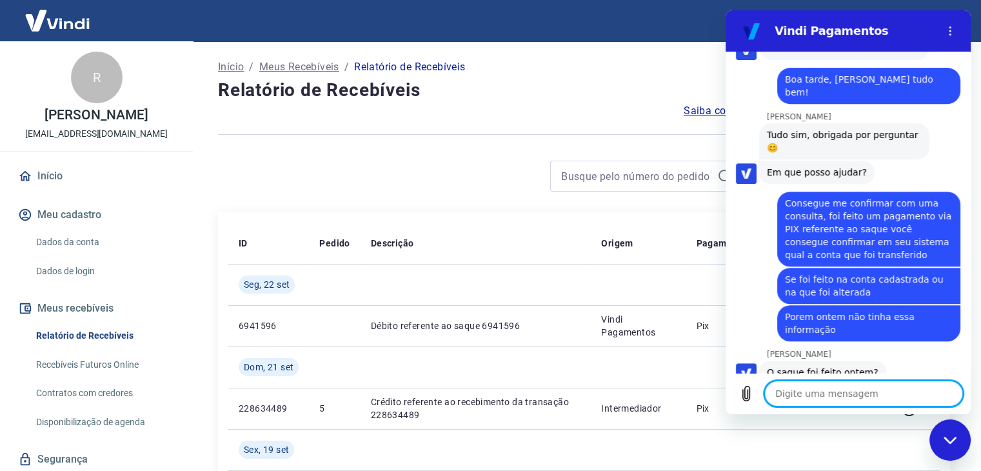
click at [887, 391] on textarea at bounding box center [863, 393] width 199 height 26
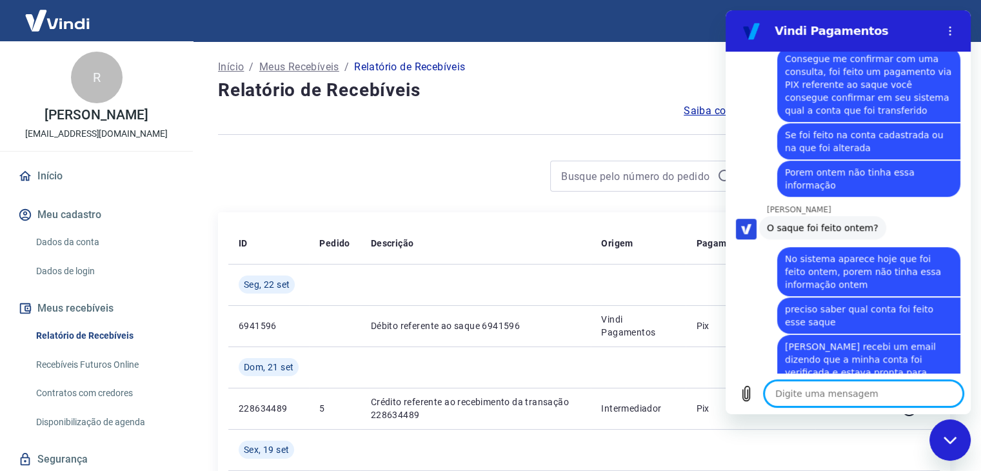
scroll to position [722, 0]
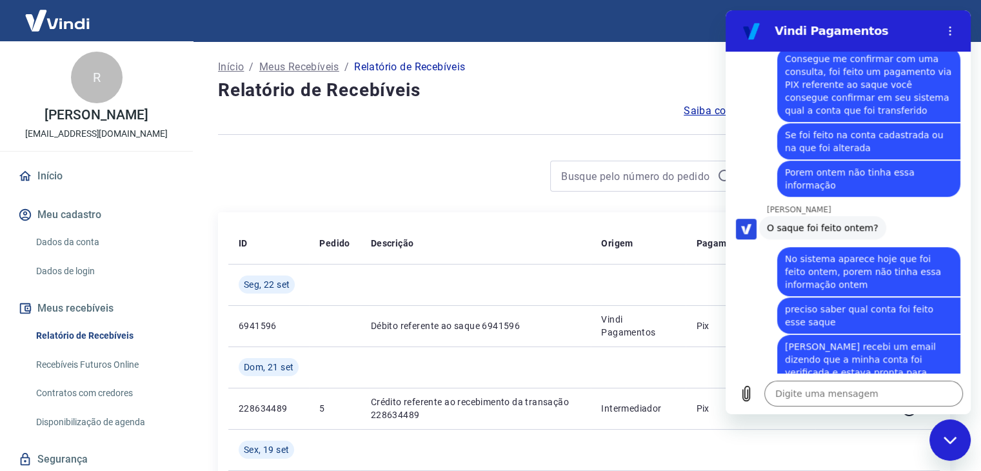
click at [951, 438] on icon "Fechar janela de mensagens" at bounding box center [950, 440] width 14 height 8
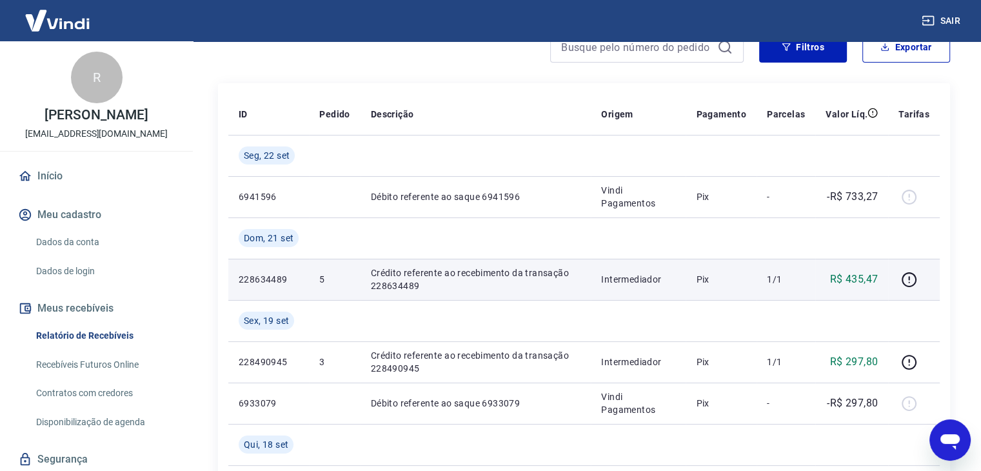
scroll to position [64, 0]
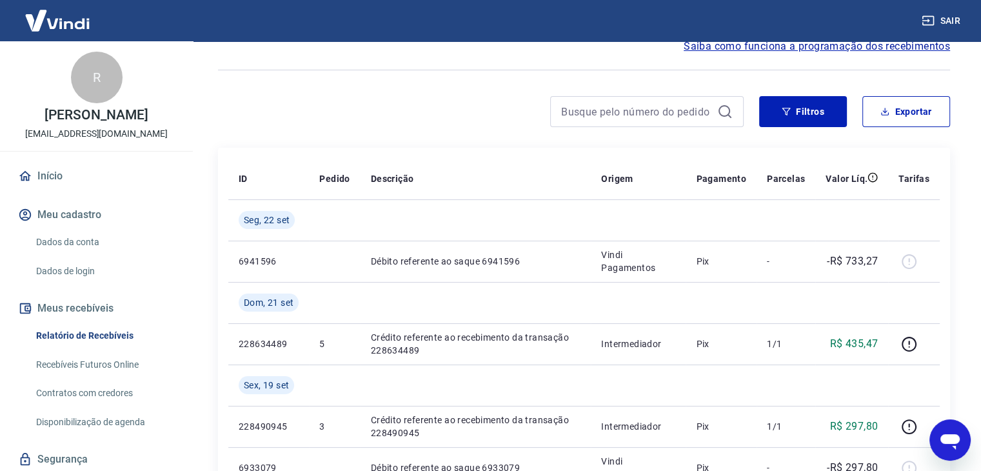
click at [943, 437] on icon "Abrir janela de mensagens" at bounding box center [949, 441] width 19 height 15
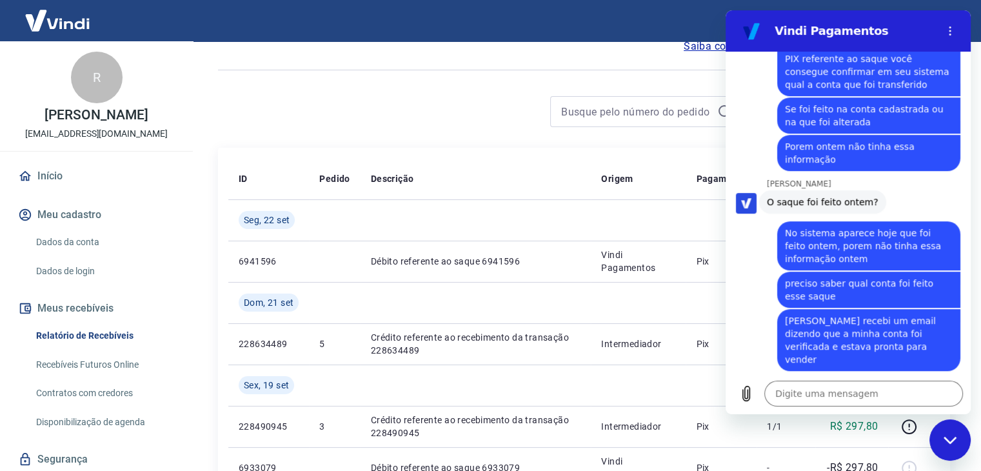
scroll to position [746, 0]
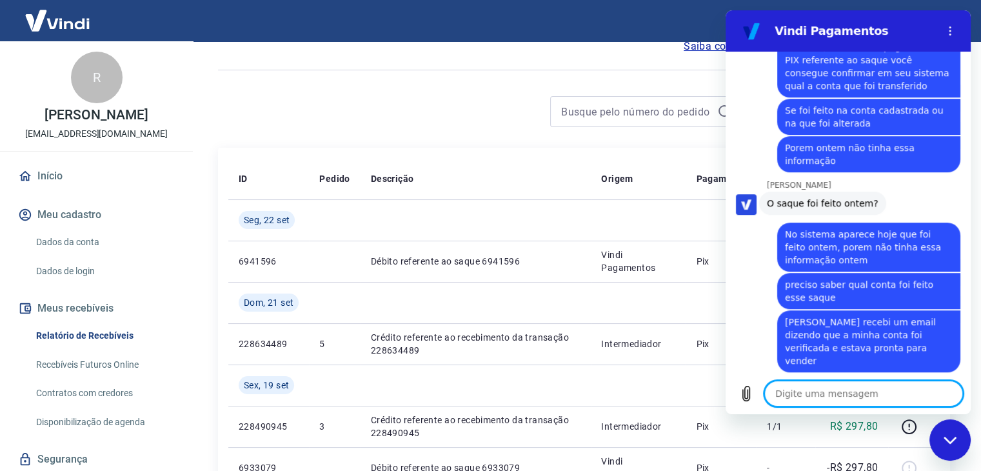
click at [808, 398] on textarea at bounding box center [863, 393] width 199 height 26
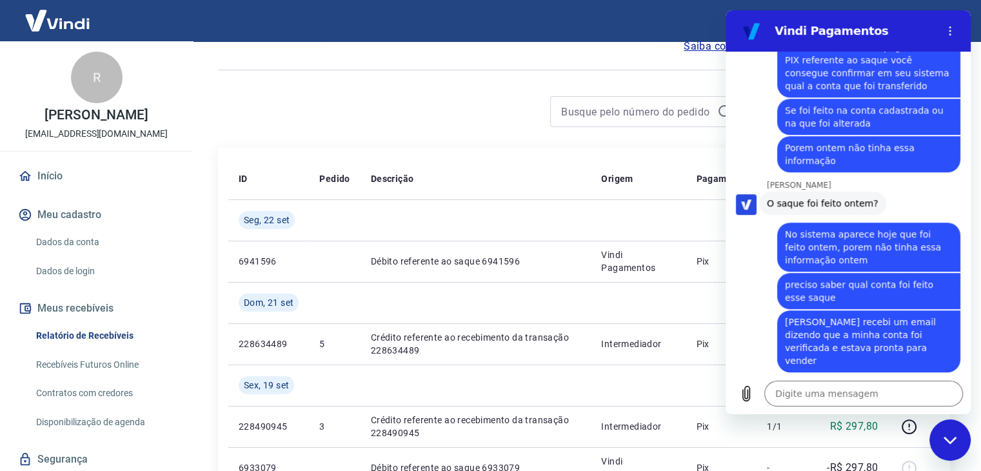
scroll to position [803, 0]
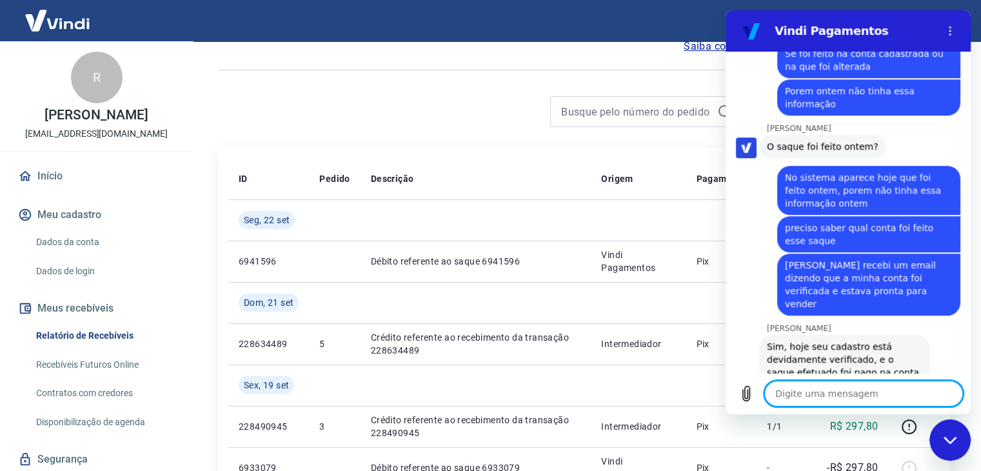
click at [873, 393] on textarea at bounding box center [863, 393] width 199 height 26
click at [87, 255] on link "Dados da conta" at bounding box center [104, 242] width 146 height 26
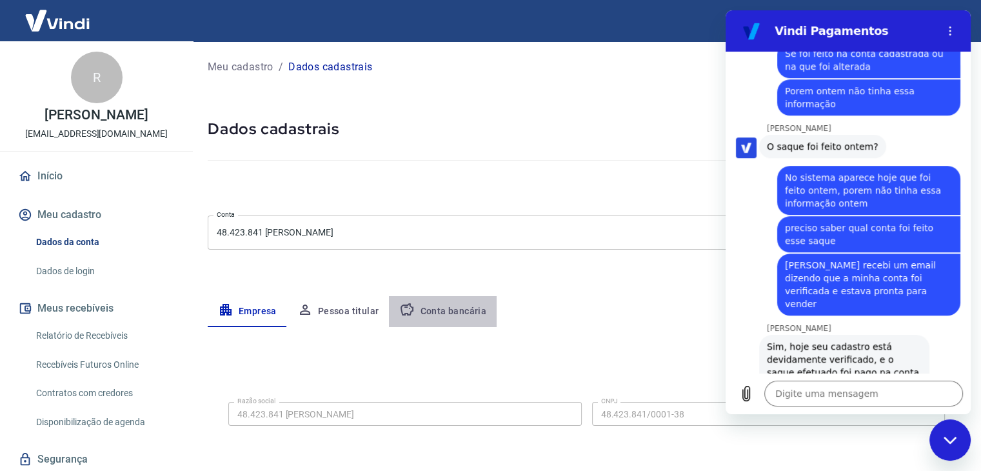
click at [457, 304] on button "Conta bancária" at bounding box center [443, 311] width 108 height 31
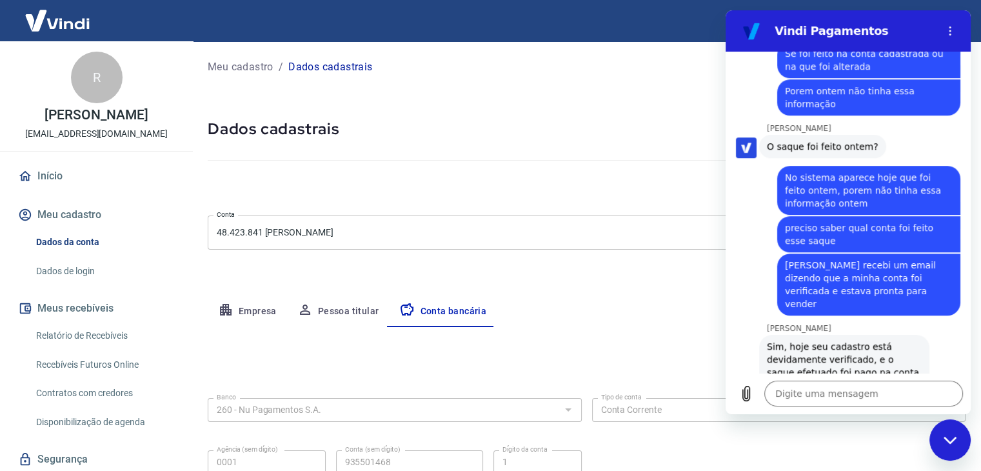
scroll to position [116, 0]
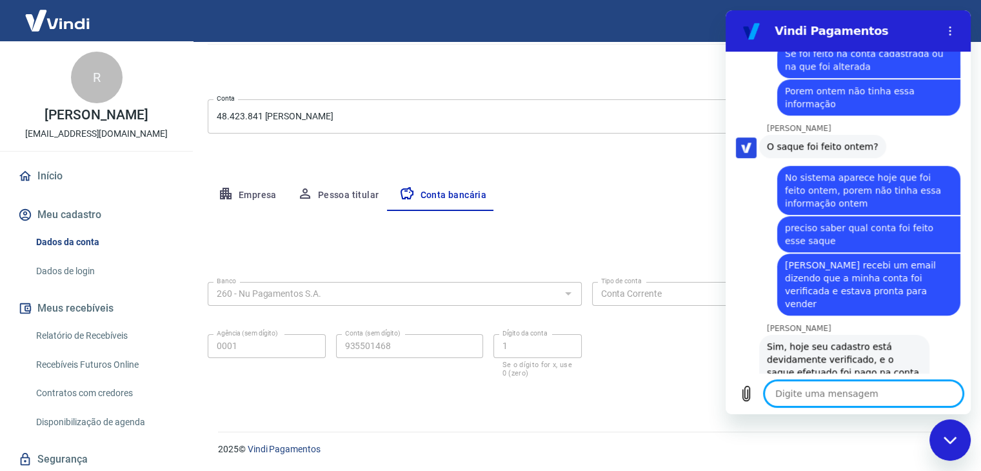
click at [792, 387] on textarea at bounding box center [863, 393] width 199 height 26
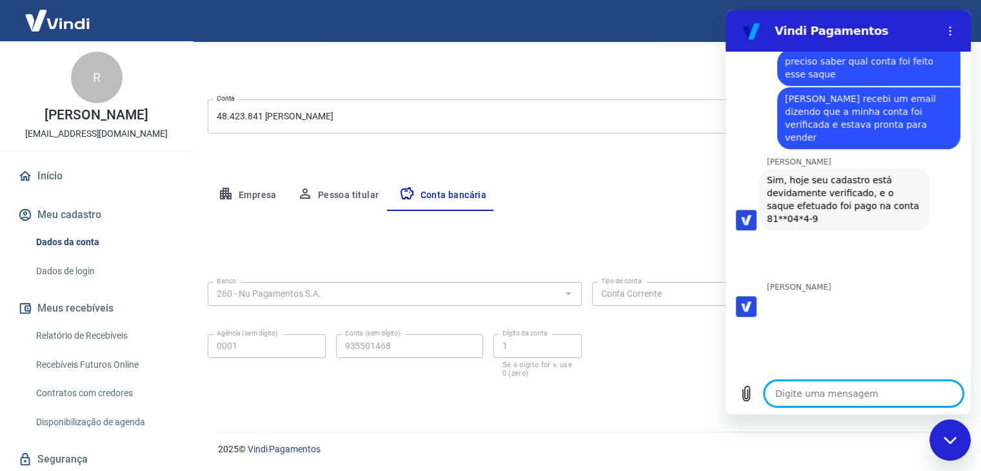
scroll to position [972, 0]
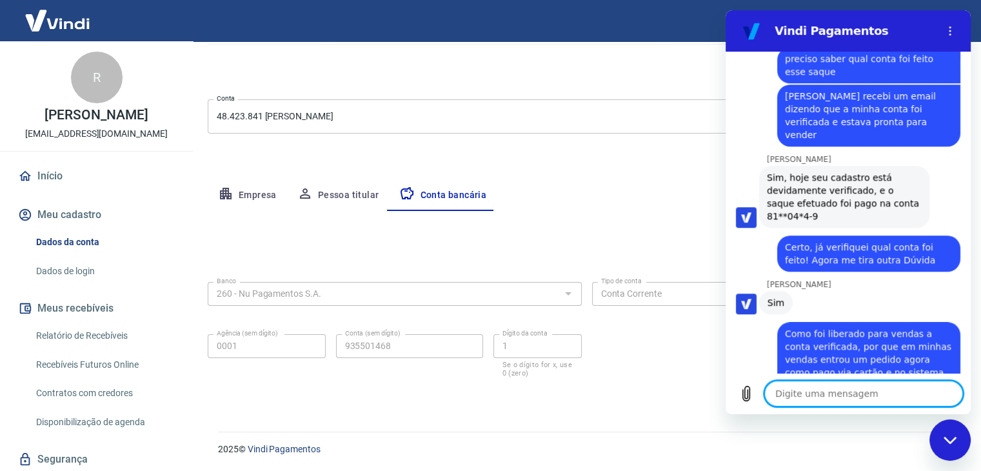
click at [785, 393] on textarea at bounding box center [863, 393] width 199 height 26
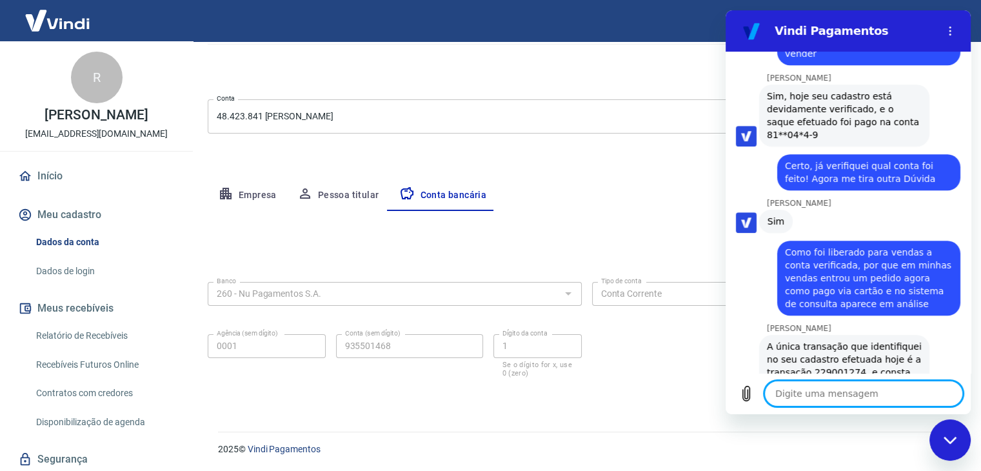
click at [896, 388] on textarea at bounding box center [863, 393] width 199 height 26
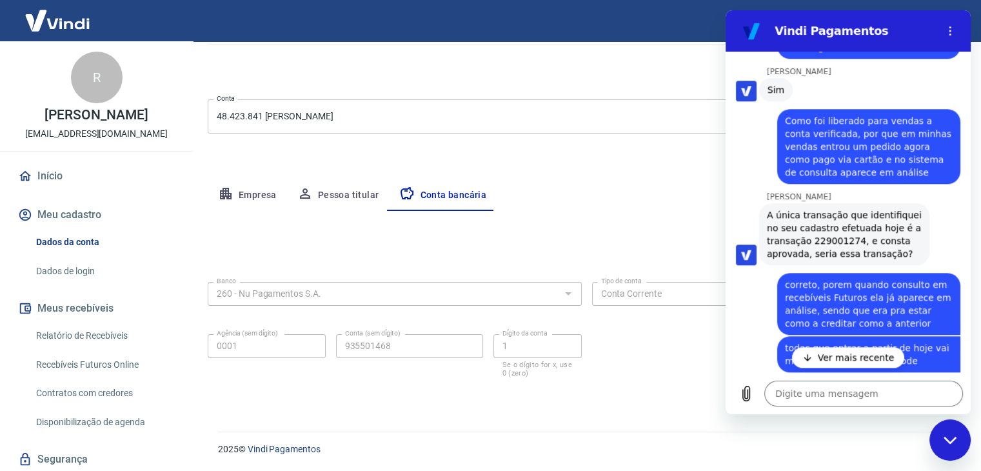
scroll to position [1240, 0]
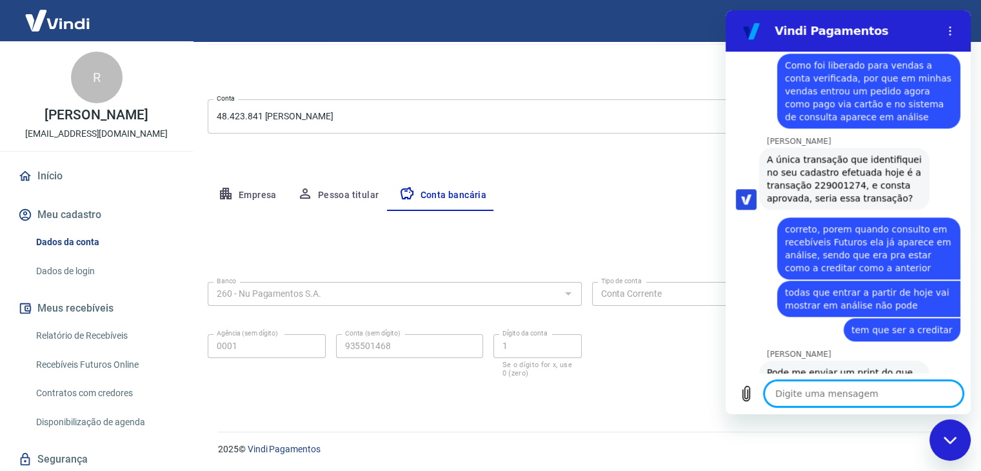
click at [880, 388] on textarea at bounding box center [863, 393] width 199 height 26
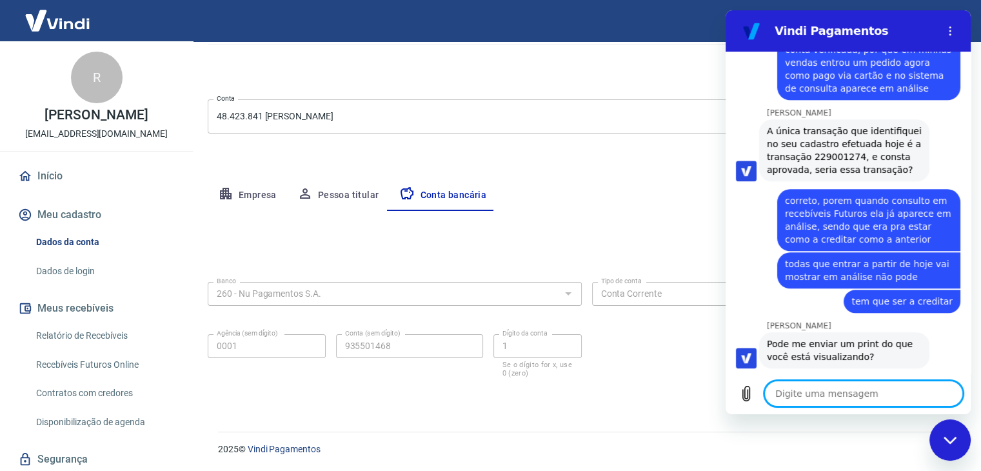
scroll to position [1271, 0]
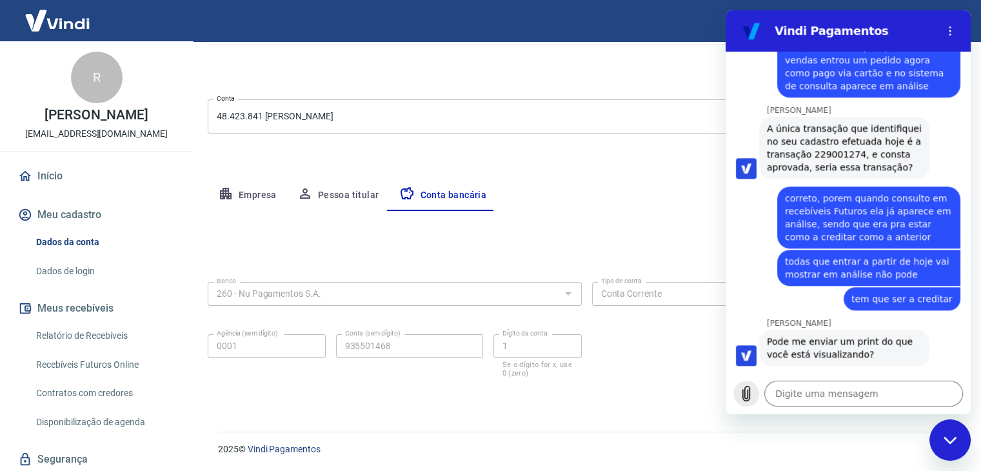
click at [744, 389] on icon "Carregar arquivo" at bounding box center [745, 393] width 15 height 15
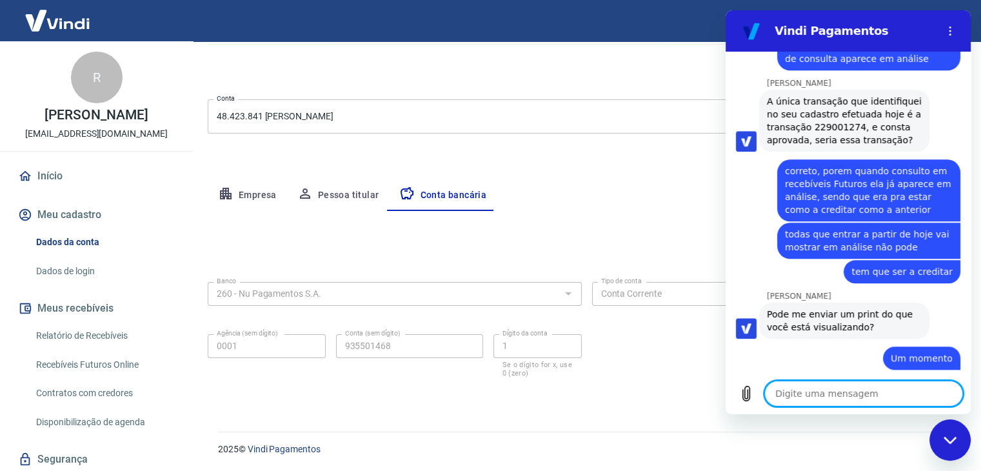
scroll to position [1301, 0]
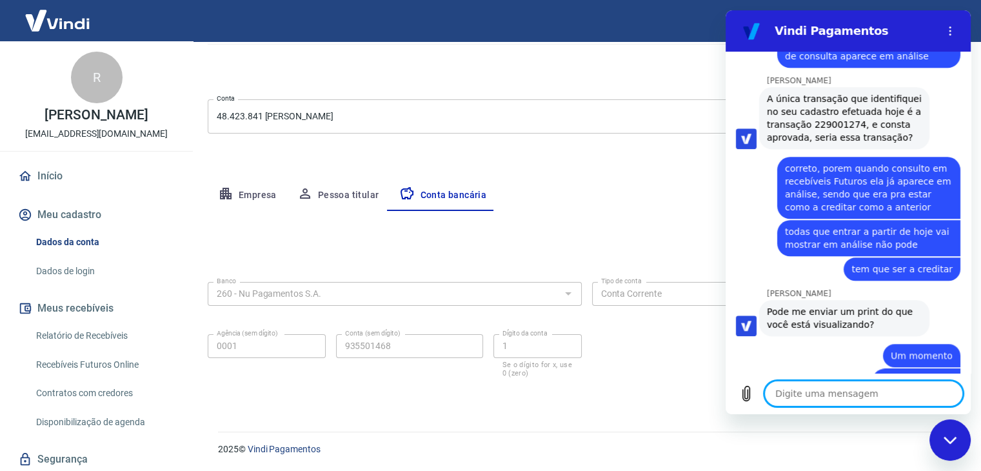
click at [912, 373] on link "print02.pdf" at bounding box center [923, 378] width 50 height 10
click at [817, 388] on textarea at bounding box center [863, 393] width 199 height 26
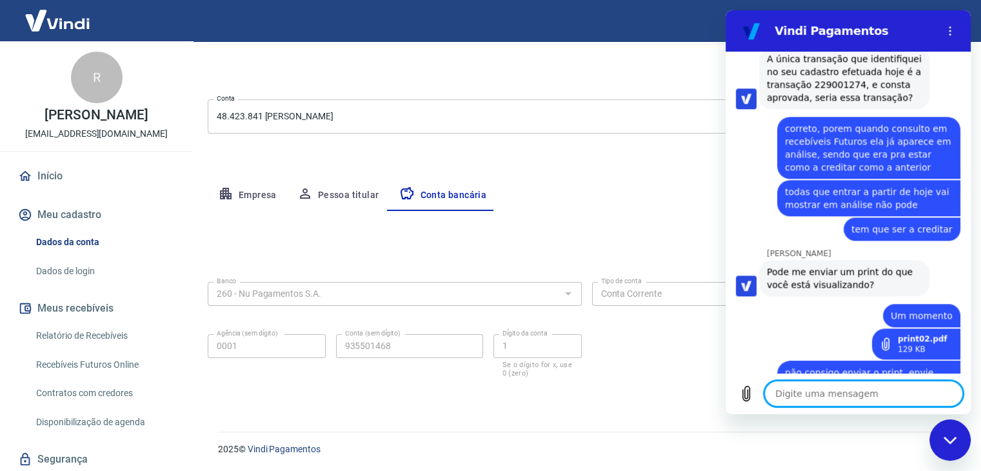
scroll to position [1383, 0]
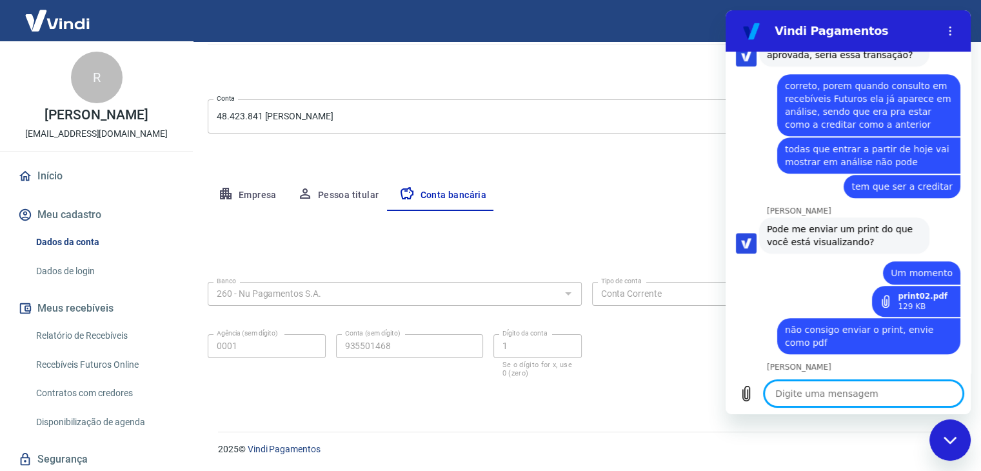
click at [858, 403] on textarea at bounding box center [863, 393] width 199 height 26
click at [858, 398] on textarea at bounding box center [863, 393] width 199 height 26
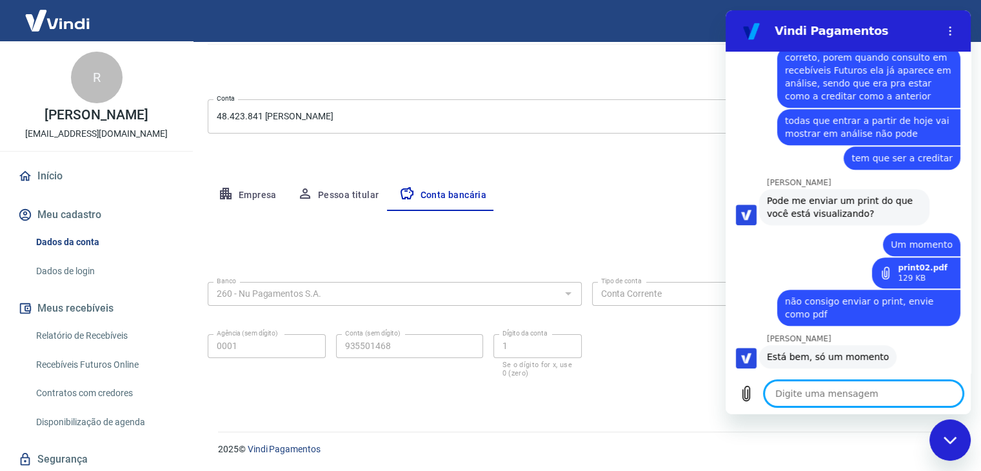
scroll to position [1414, 0]
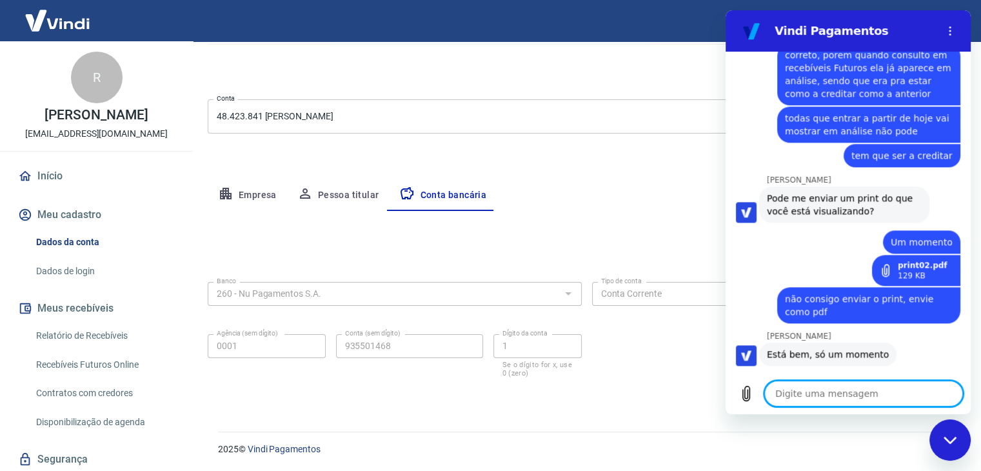
click at [809, 393] on textarea at bounding box center [863, 393] width 199 height 26
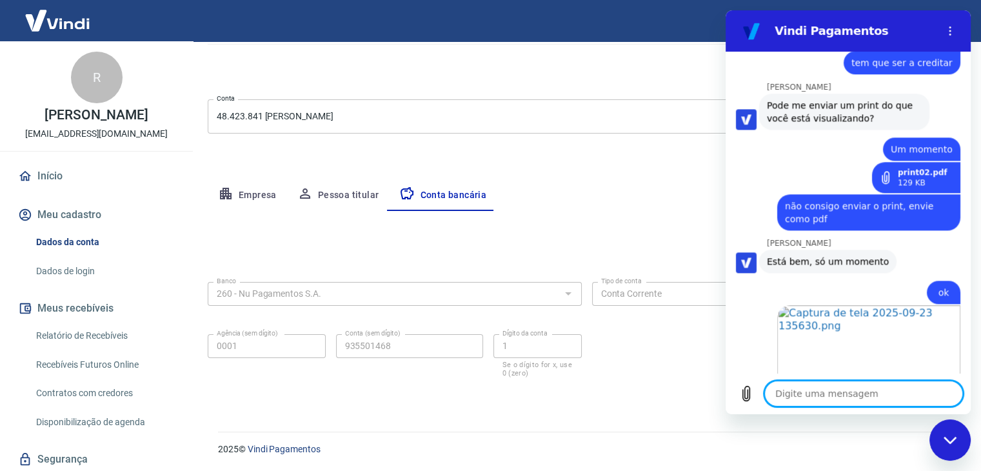
scroll to position [1510, 0]
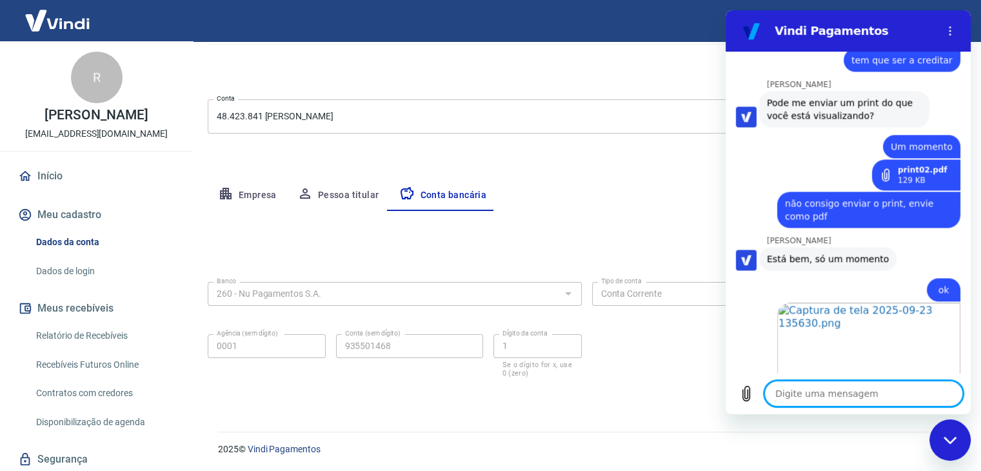
click at [839, 390] on textarea at bounding box center [863, 393] width 199 height 26
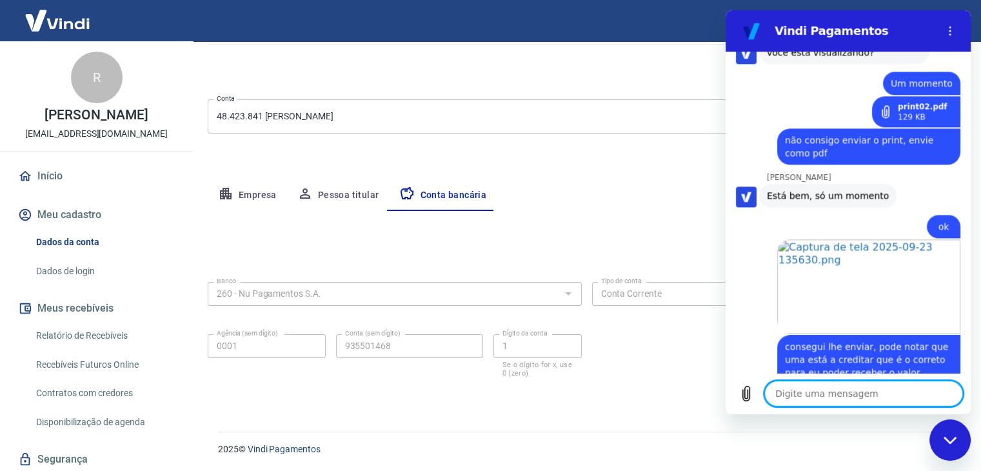
scroll to position [1654, 0]
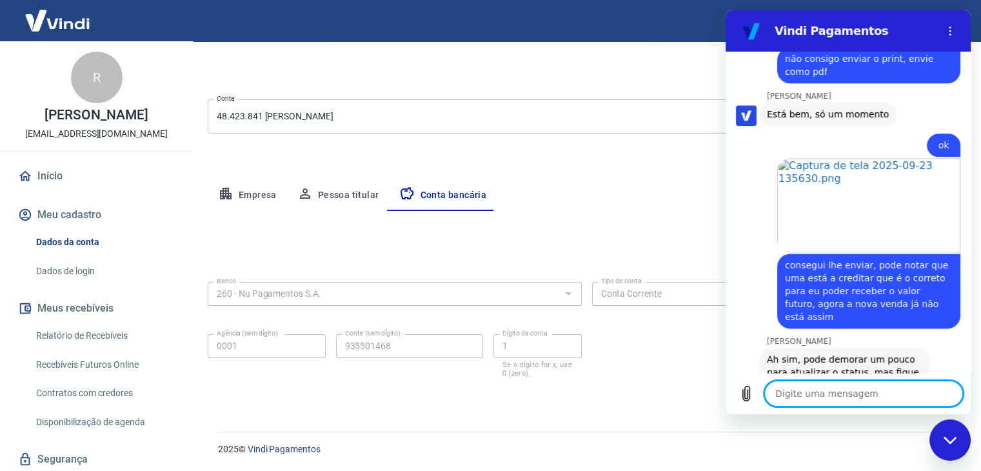
click at [827, 392] on textarea at bounding box center [863, 393] width 199 height 26
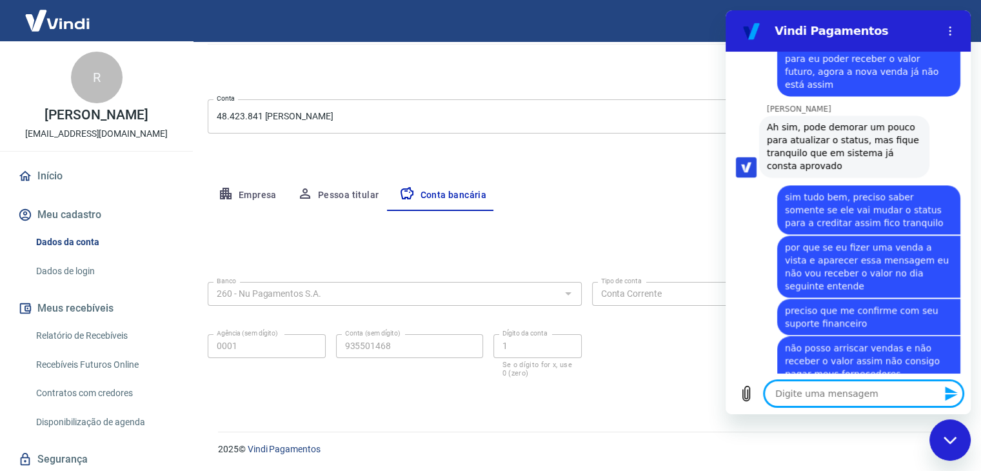
scroll to position [1911, 0]
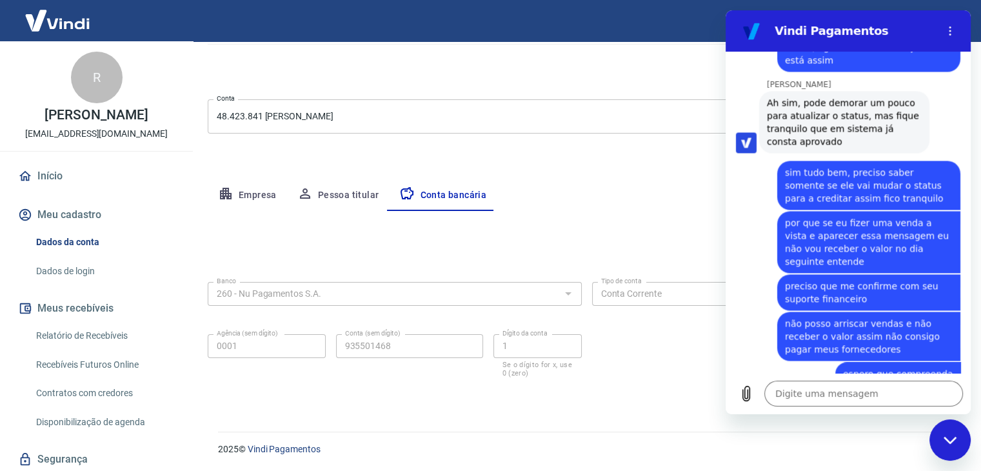
click at [97, 349] on link "Relatório de Recebíveis" at bounding box center [104, 335] width 146 height 26
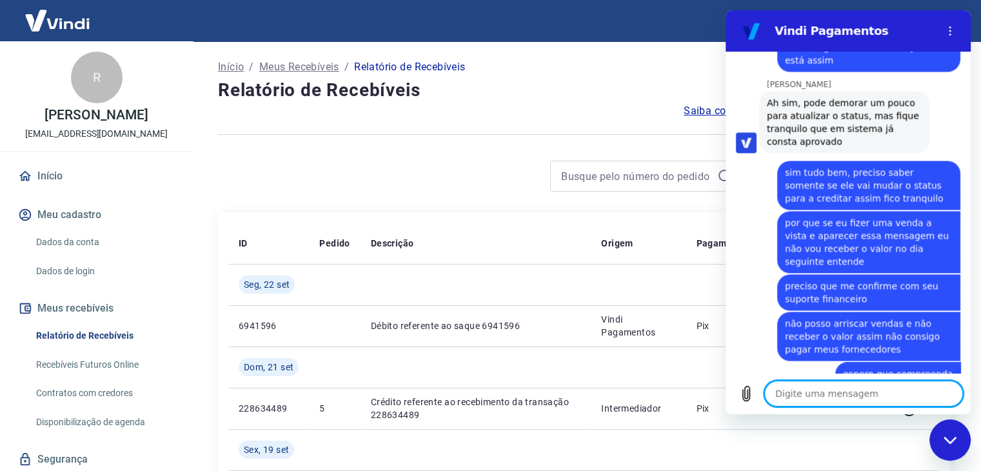
scroll to position [1955, 0]
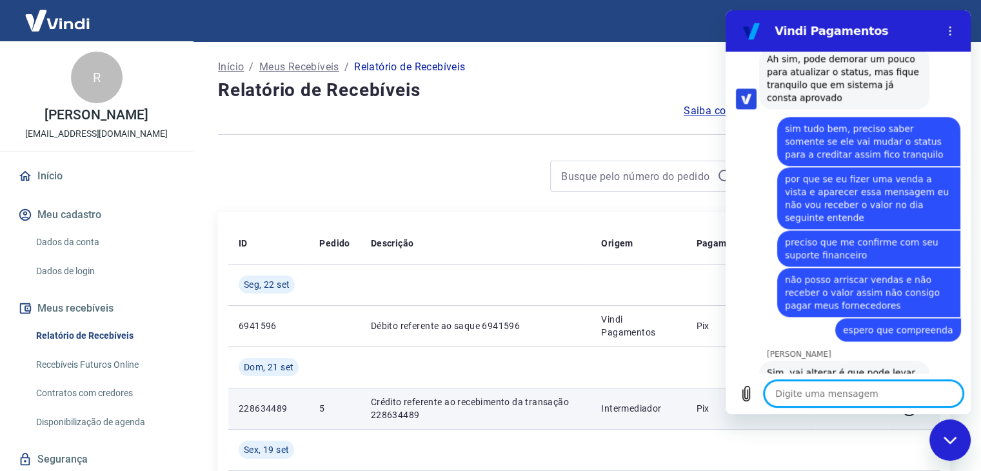
click at [807, 415] on td "1/1" at bounding box center [785, 408] width 59 height 41
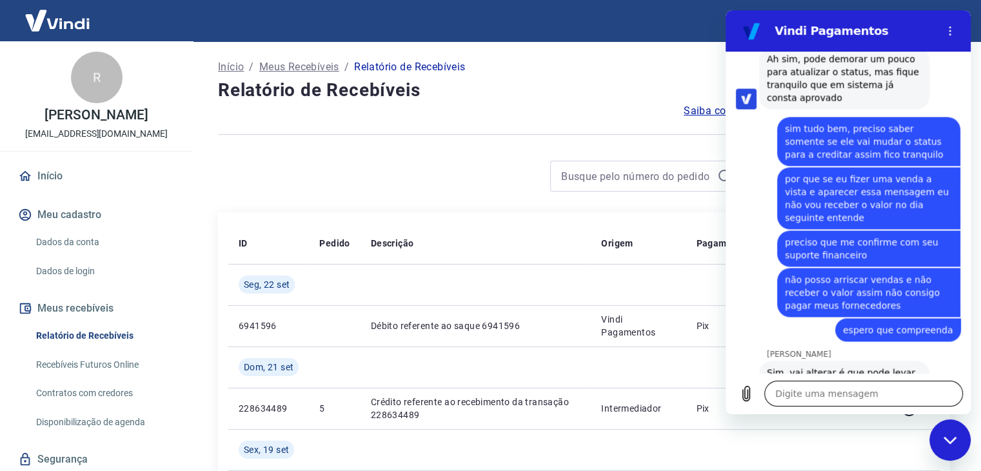
click at [813, 395] on textarea at bounding box center [863, 393] width 199 height 26
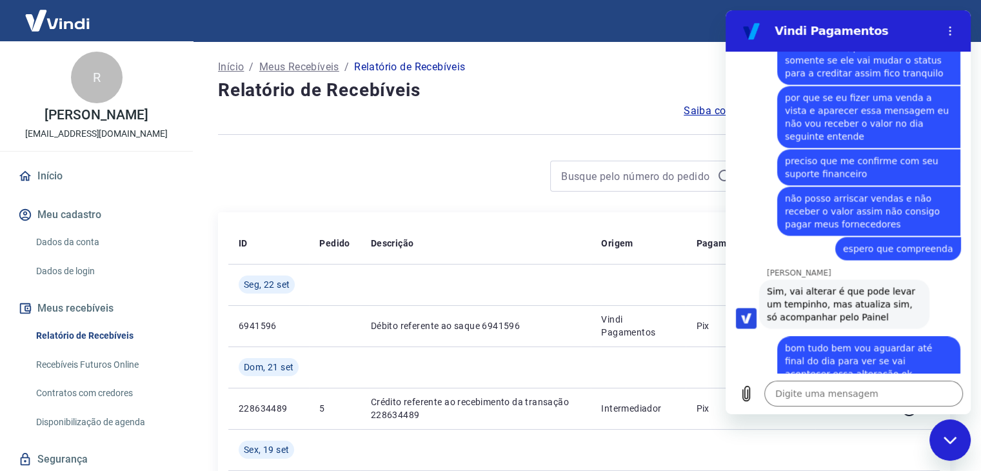
scroll to position [2116, 0]
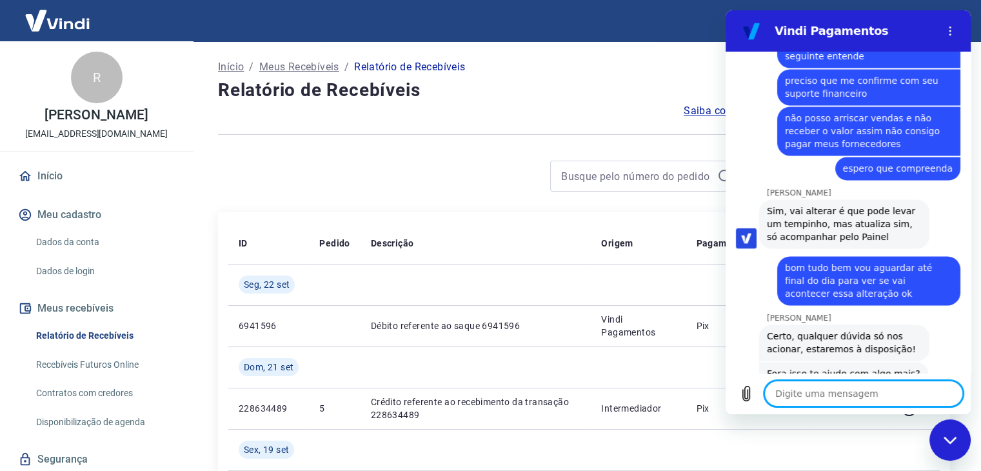
click at [885, 386] on textarea at bounding box center [863, 393] width 199 height 26
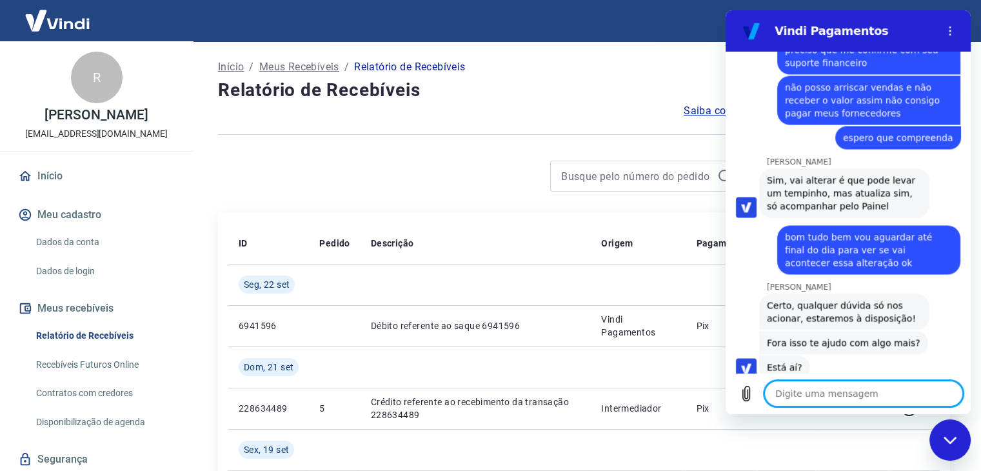
scroll to position [2403, 0]
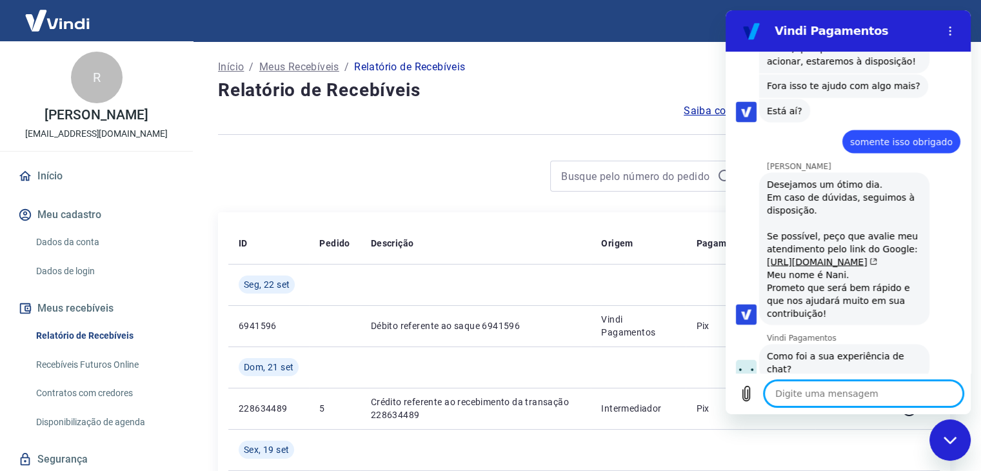
click at [863, 397] on button "Boa 👍" at bounding box center [871, 415] width 52 height 37
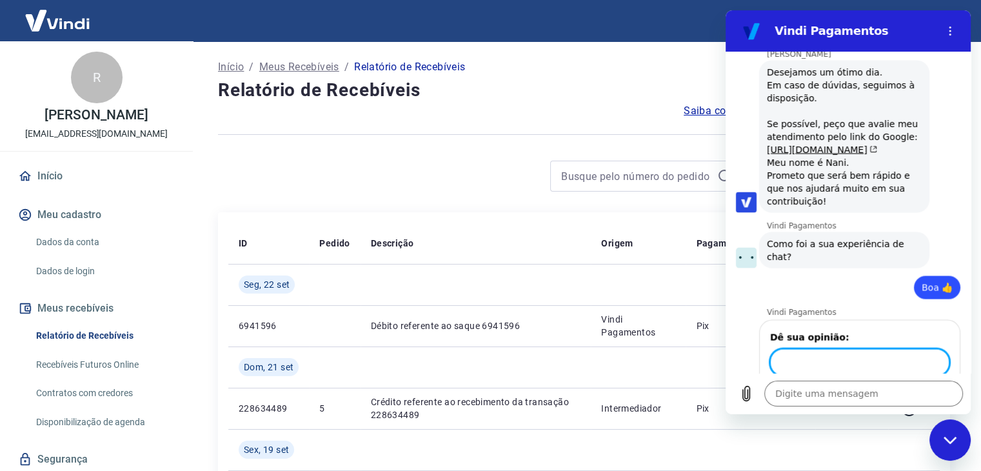
scroll to position [2514, 0]
